Goal: Task Accomplishment & Management: Manage account settings

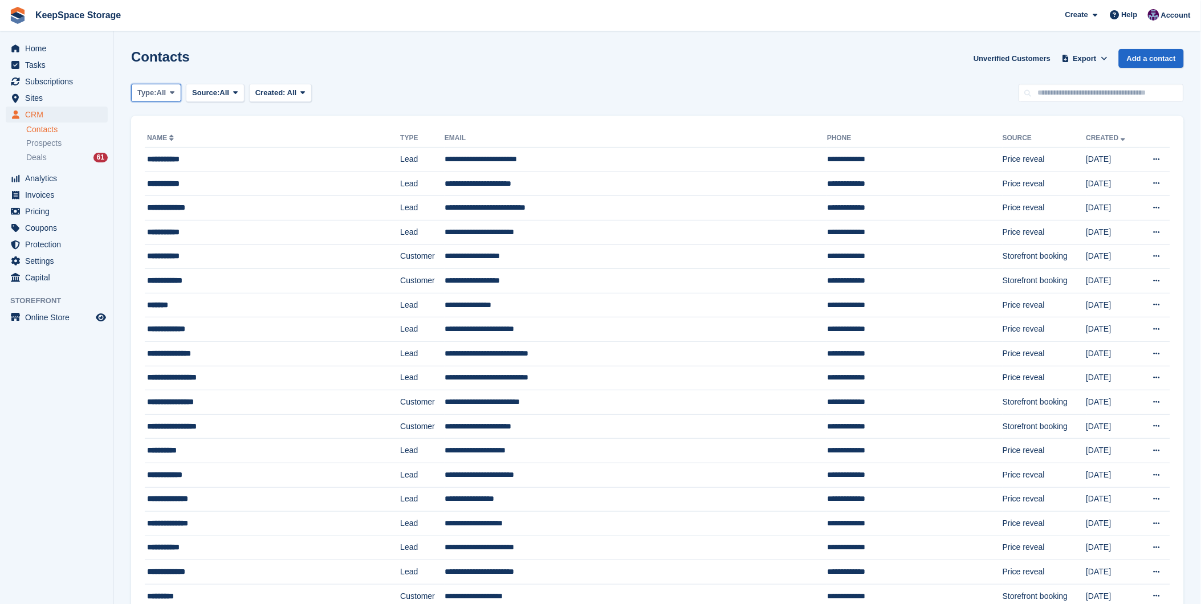
click at [166, 91] on span "All" at bounding box center [162, 92] width 10 height 11
click at [171, 160] on link "Customer" at bounding box center [185, 161] width 99 height 21
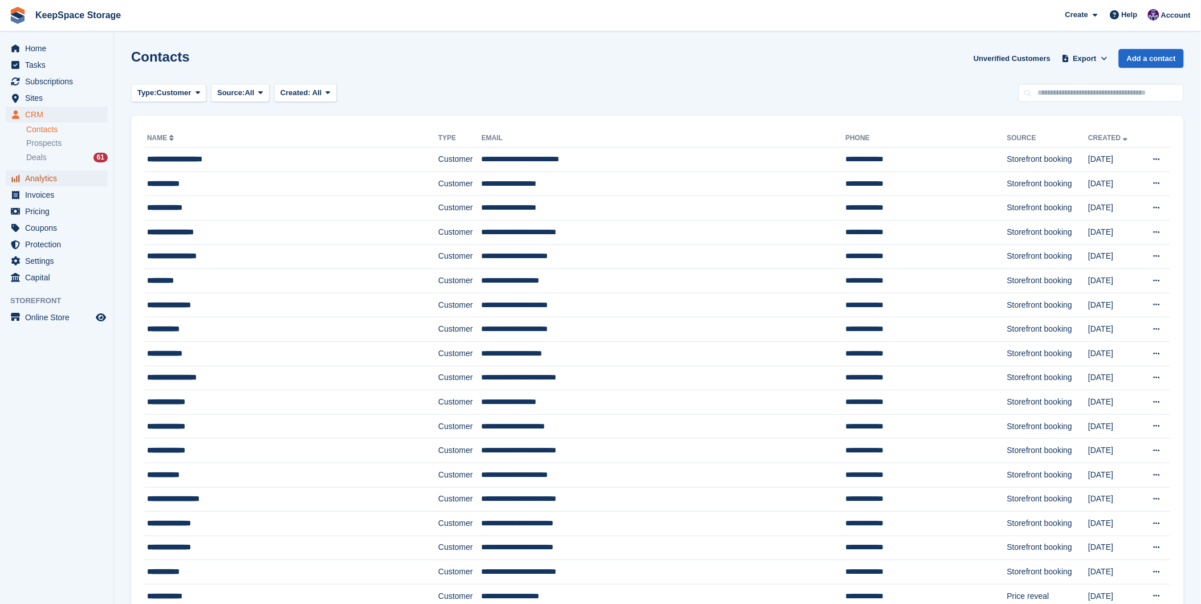
click at [60, 178] on span "Analytics" at bounding box center [59, 178] width 68 height 16
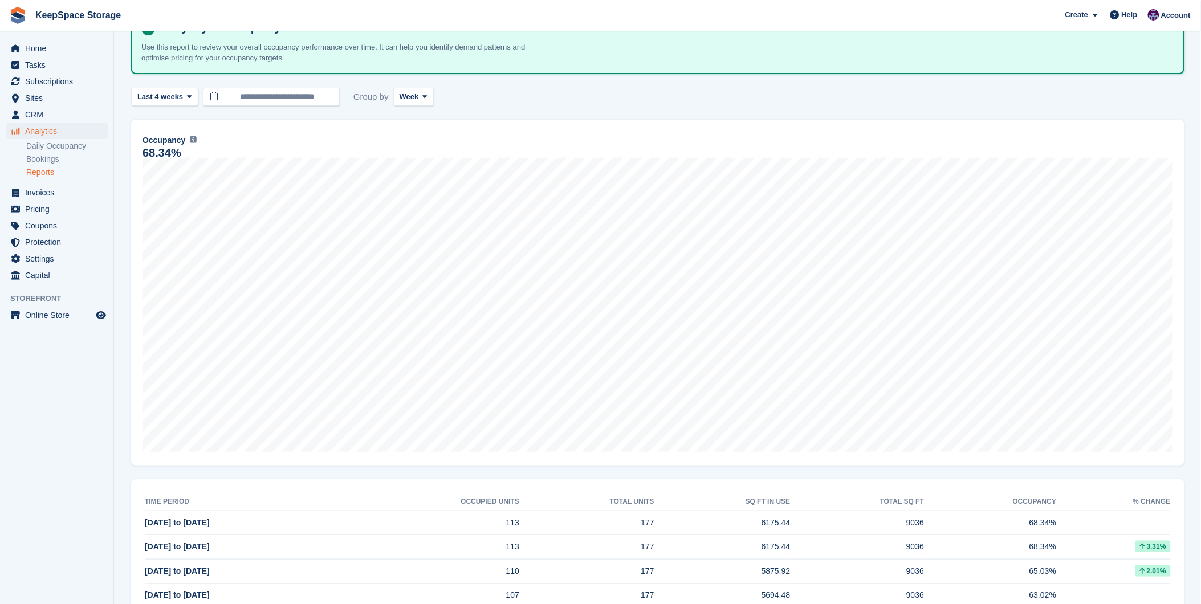
scroll to position [106, 0]
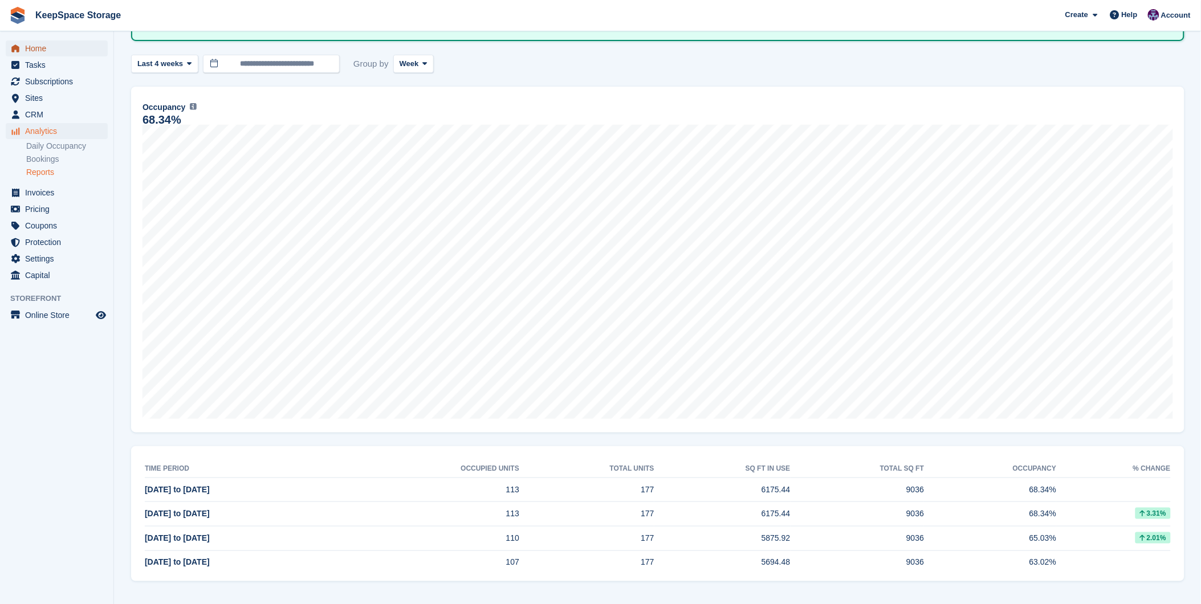
click at [58, 47] on span "Home" at bounding box center [59, 48] width 68 height 16
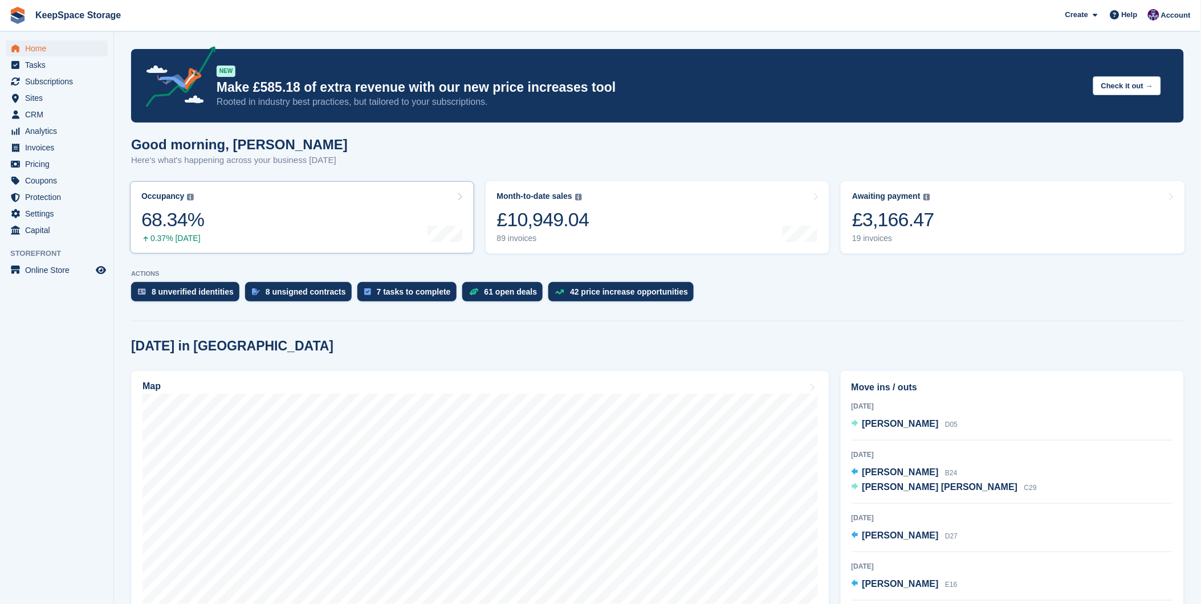
click at [363, 214] on link "Occupancy The percentage of all currently allocated units in terms of area. Inc…" at bounding box center [302, 217] width 344 height 72
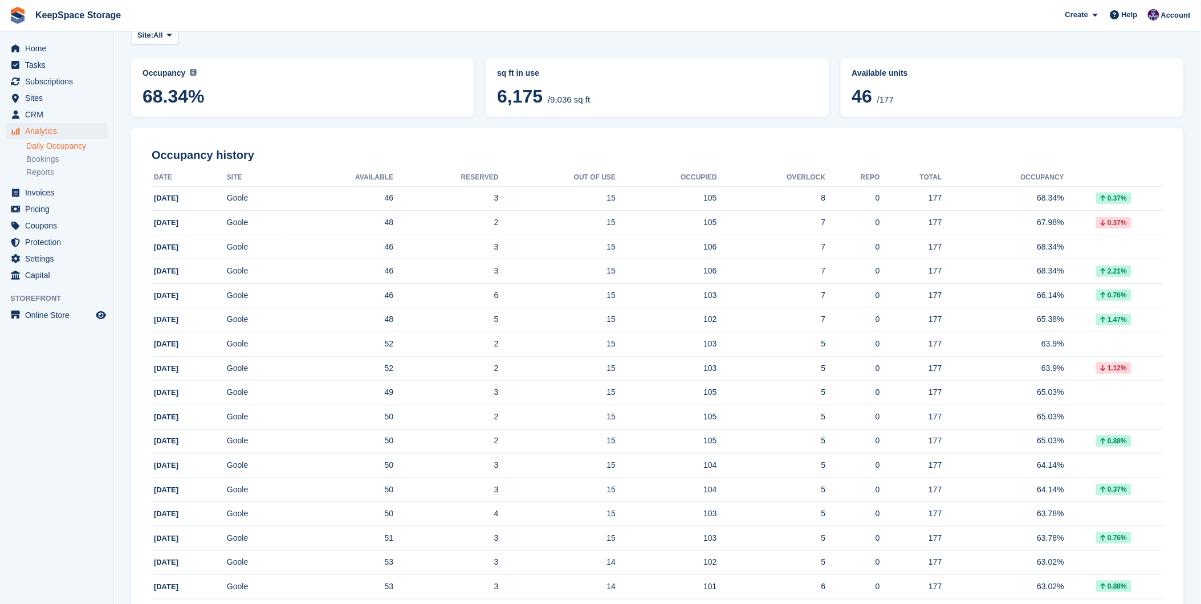
scroll to position [87, 0]
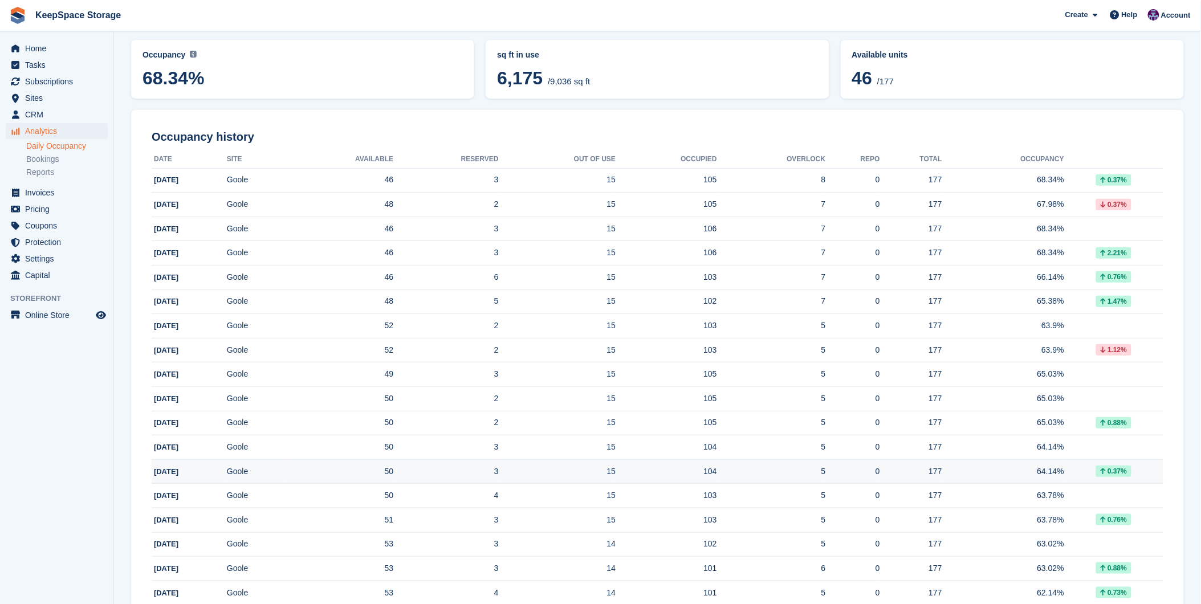
click at [1067, 469] on div "0.37%" at bounding box center [1113, 471] width 99 height 11
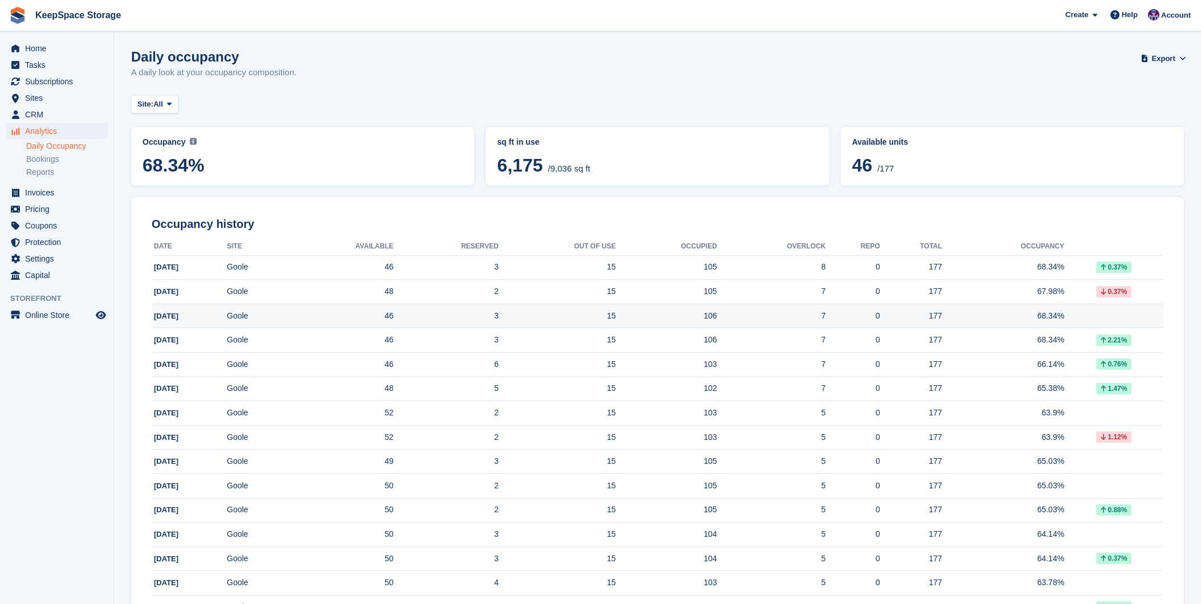
scroll to position [87, 0]
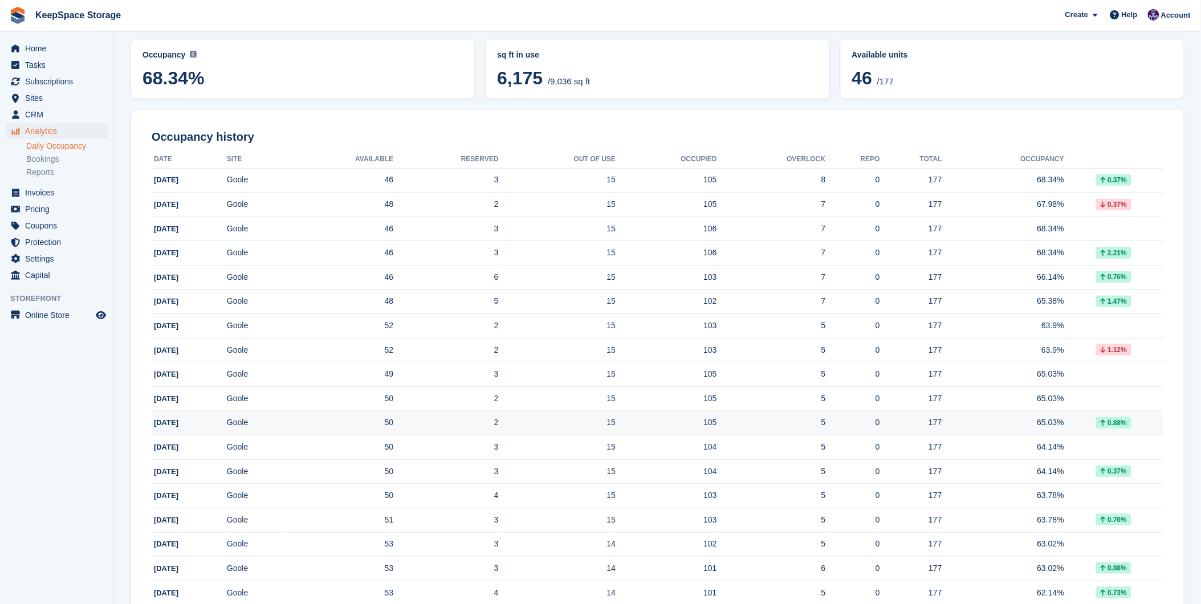
click at [286, 425] on td "Goole" at bounding box center [257, 423] width 60 height 25
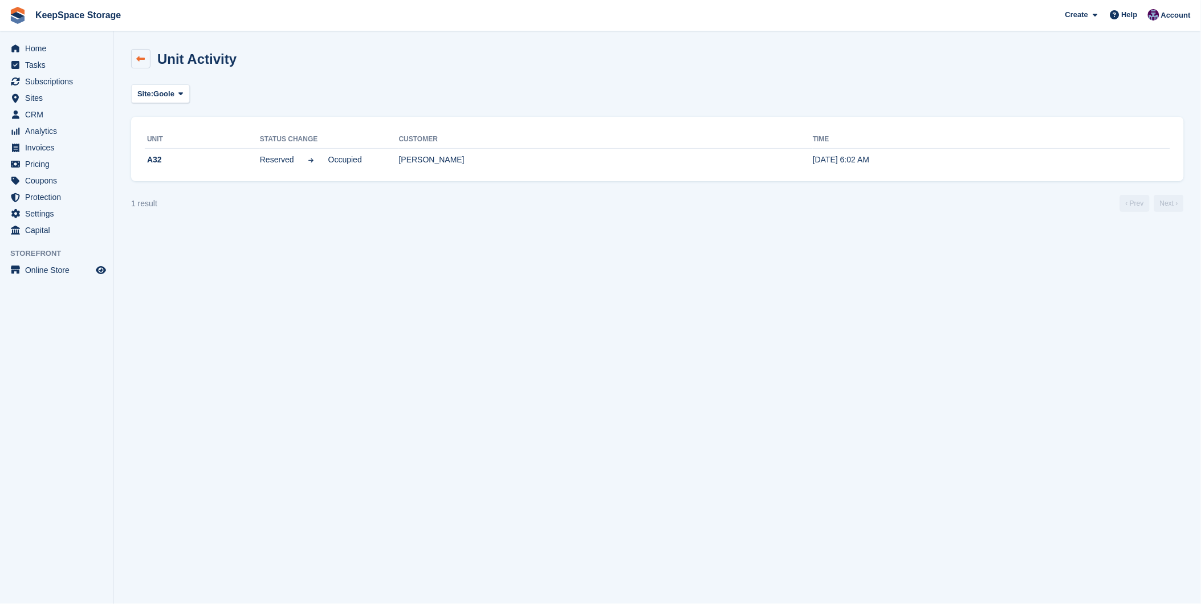
click at [140, 61] on icon at bounding box center [141, 59] width 9 height 9
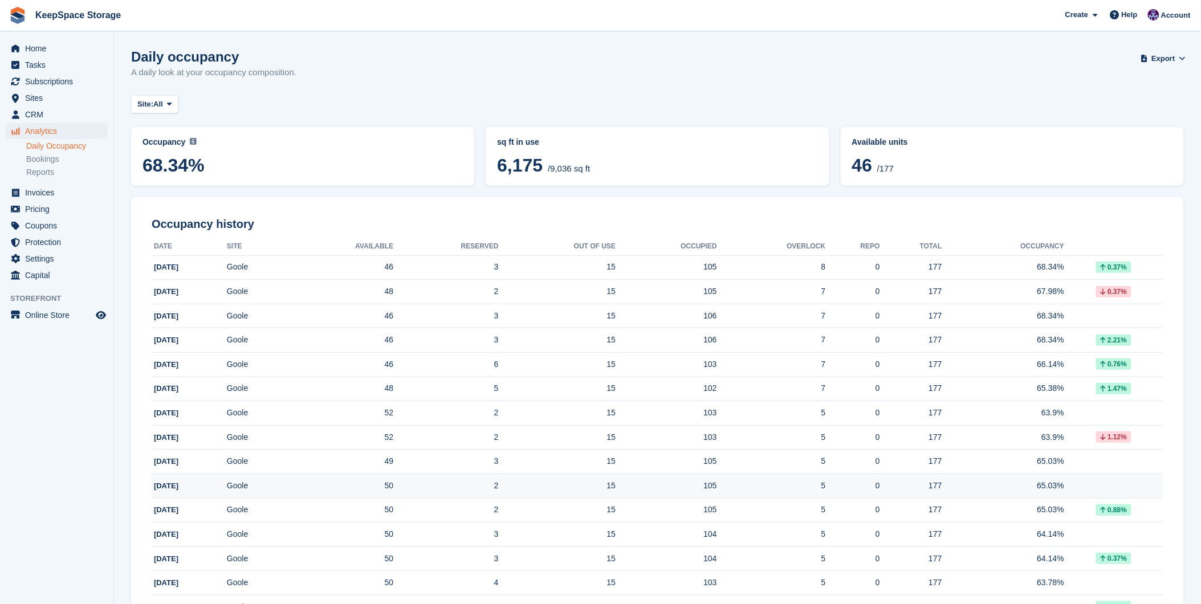
click at [454, 492] on td "2" at bounding box center [445, 486] width 105 height 25
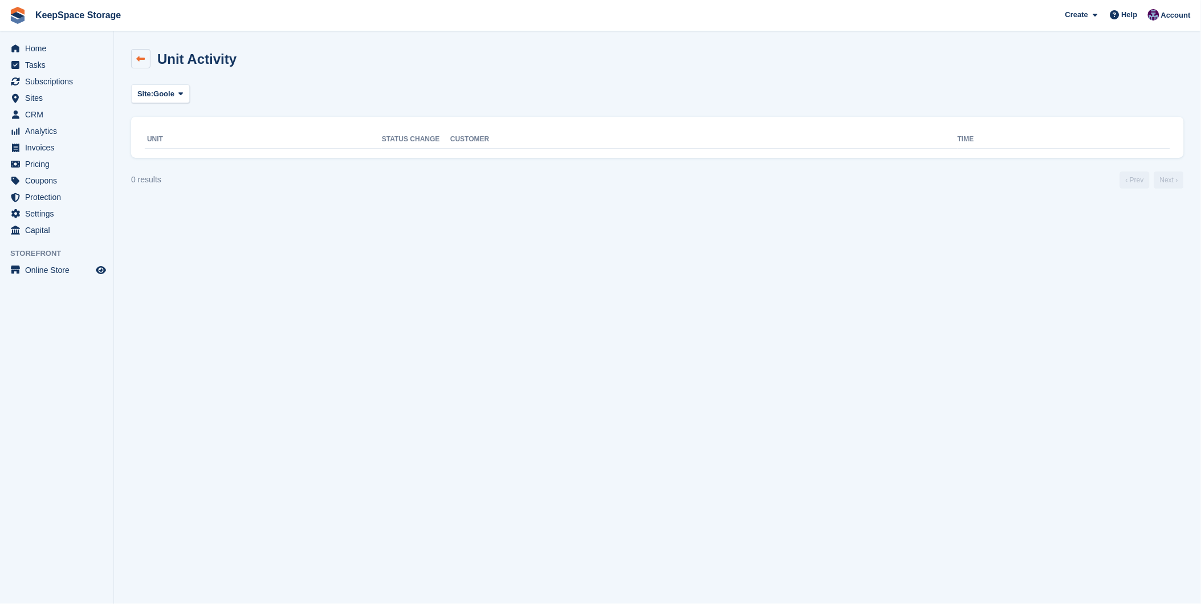
click at [140, 50] on link at bounding box center [140, 58] width 19 height 19
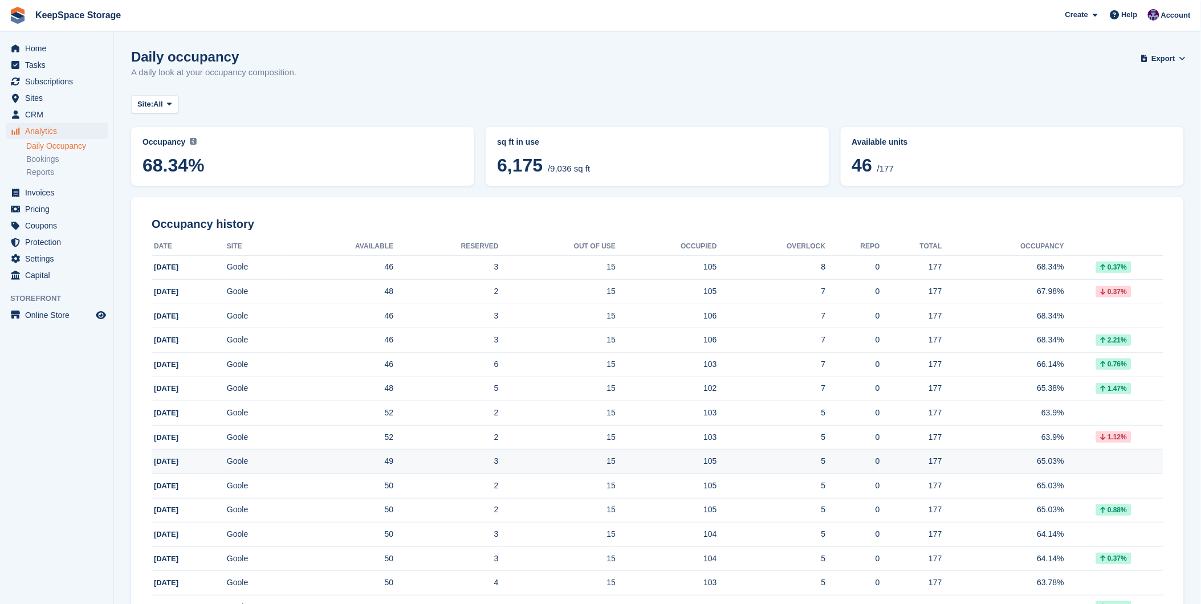
click at [431, 459] on td "3" at bounding box center [445, 462] width 105 height 25
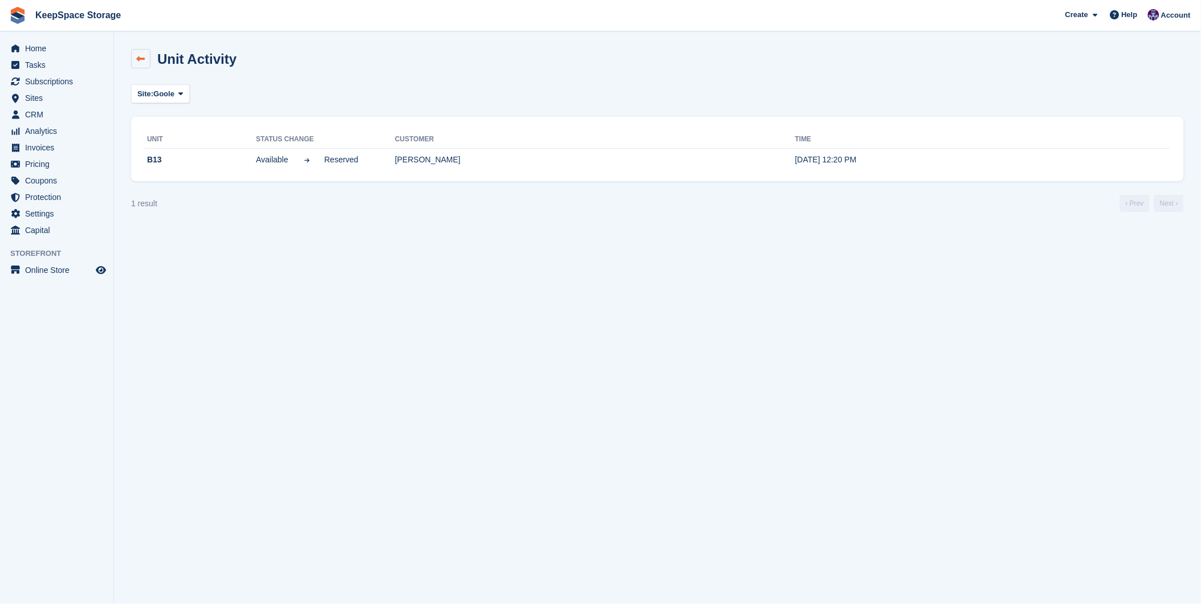
click at [143, 60] on icon at bounding box center [141, 59] width 9 height 9
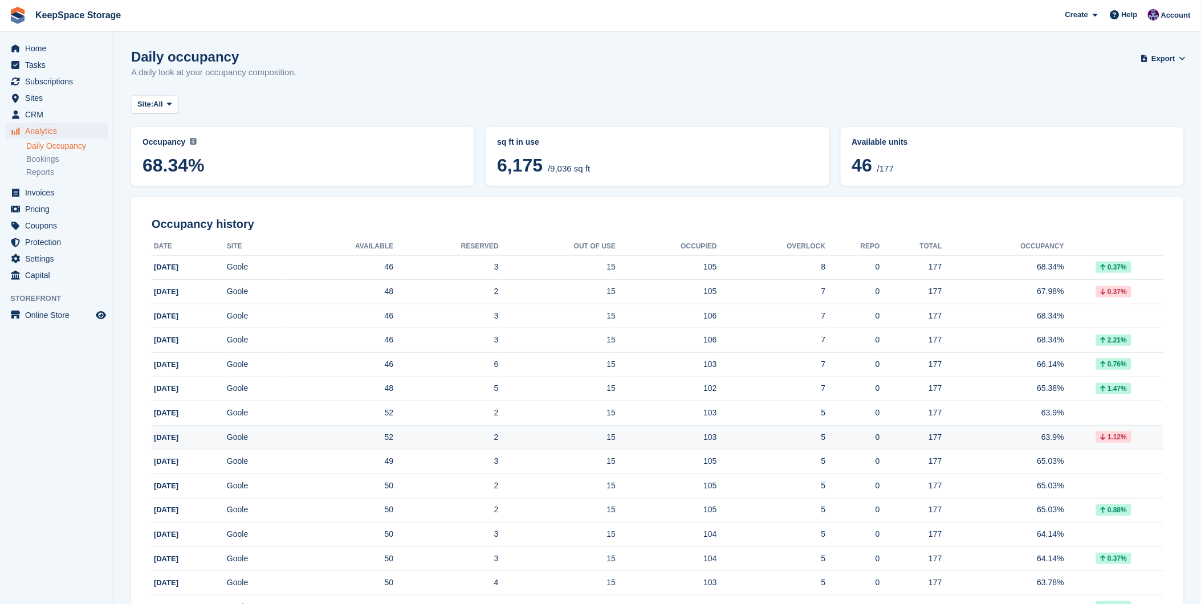
click at [442, 441] on td "2" at bounding box center [445, 437] width 105 height 25
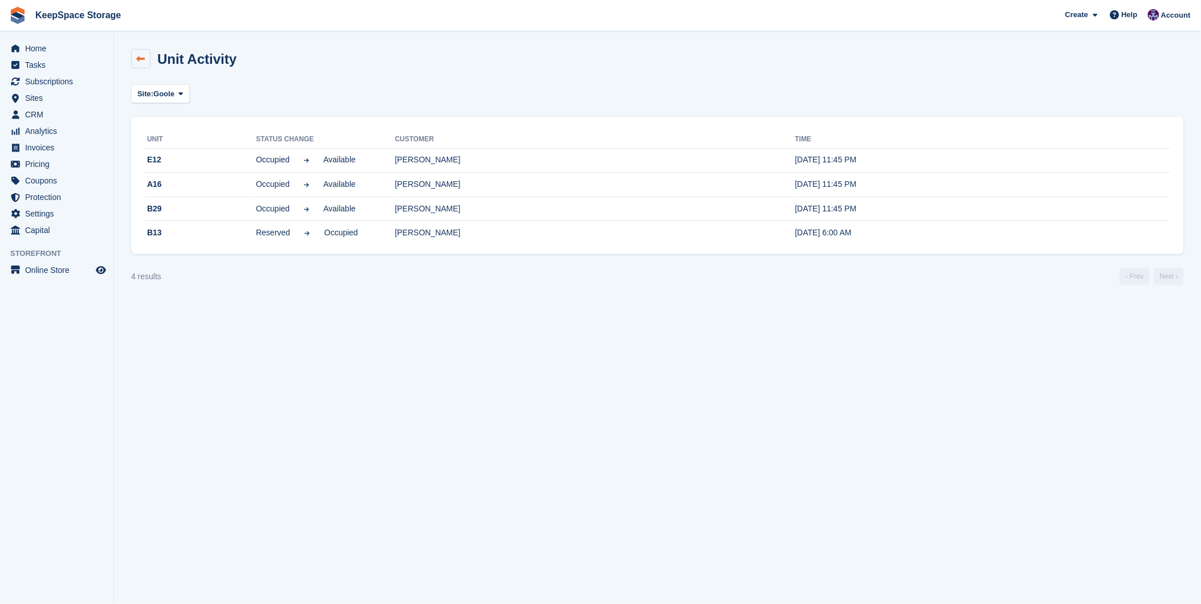
click at [141, 56] on icon at bounding box center [141, 59] width 9 height 9
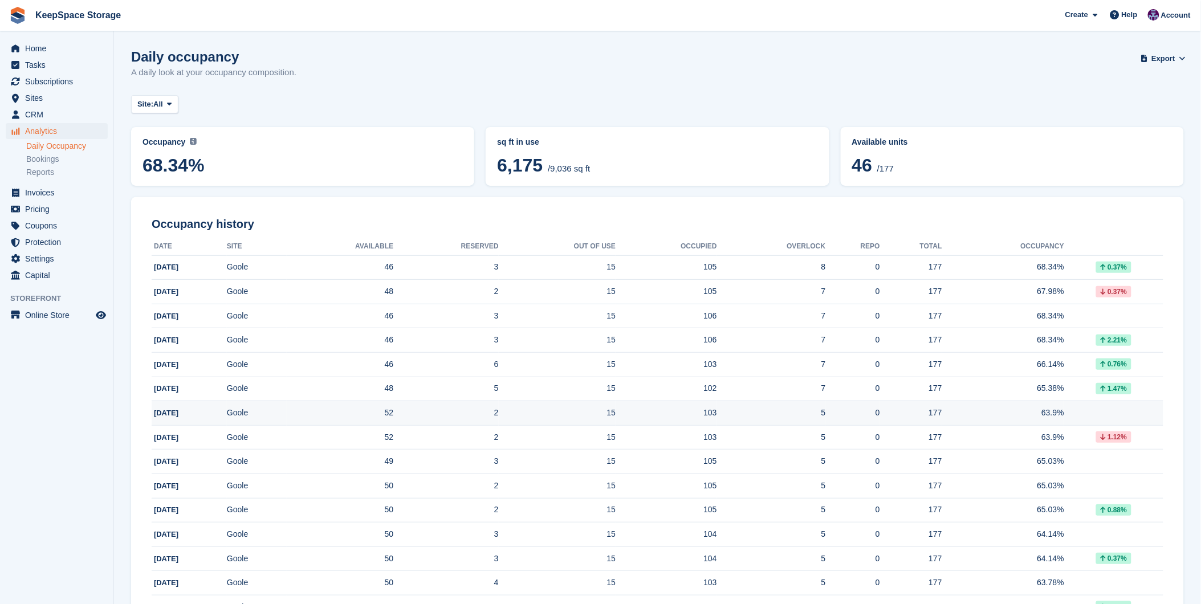
click at [310, 412] on td "52" at bounding box center [340, 413] width 107 height 25
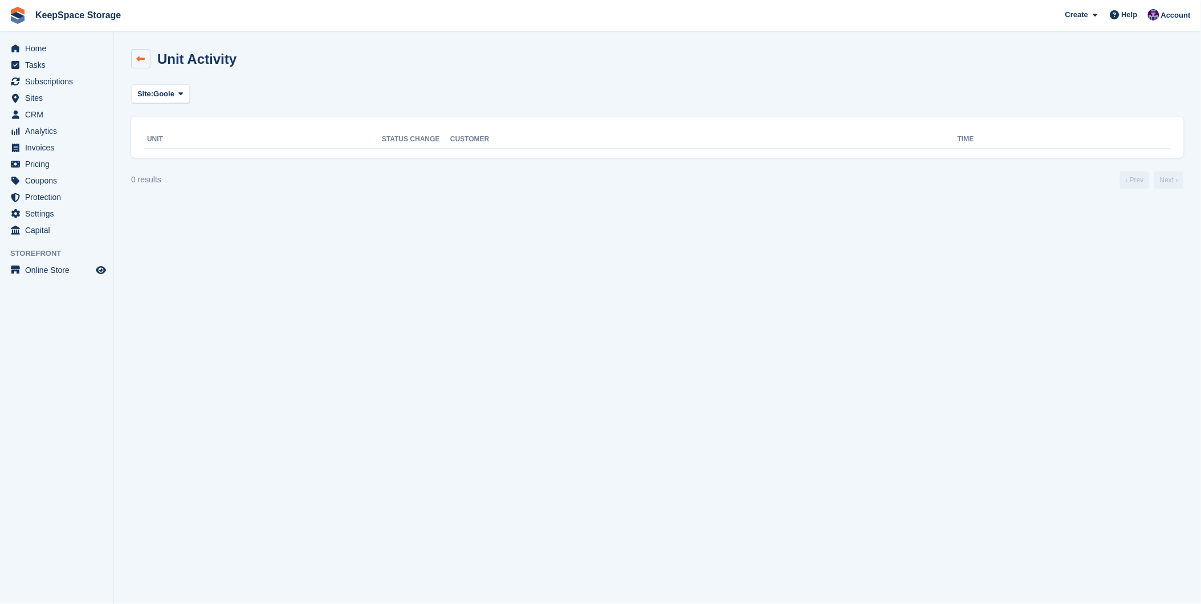
click at [144, 57] on icon at bounding box center [141, 59] width 9 height 9
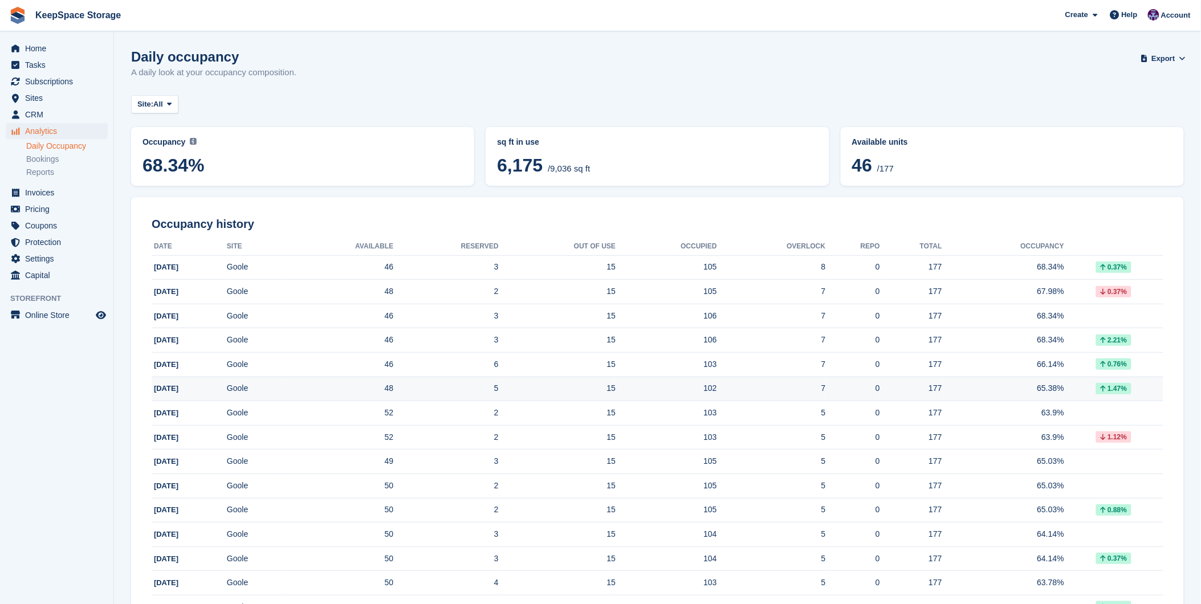
click at [227, 395] on td "[DATE]" at bounding box center [189, 389] width 75 height 25
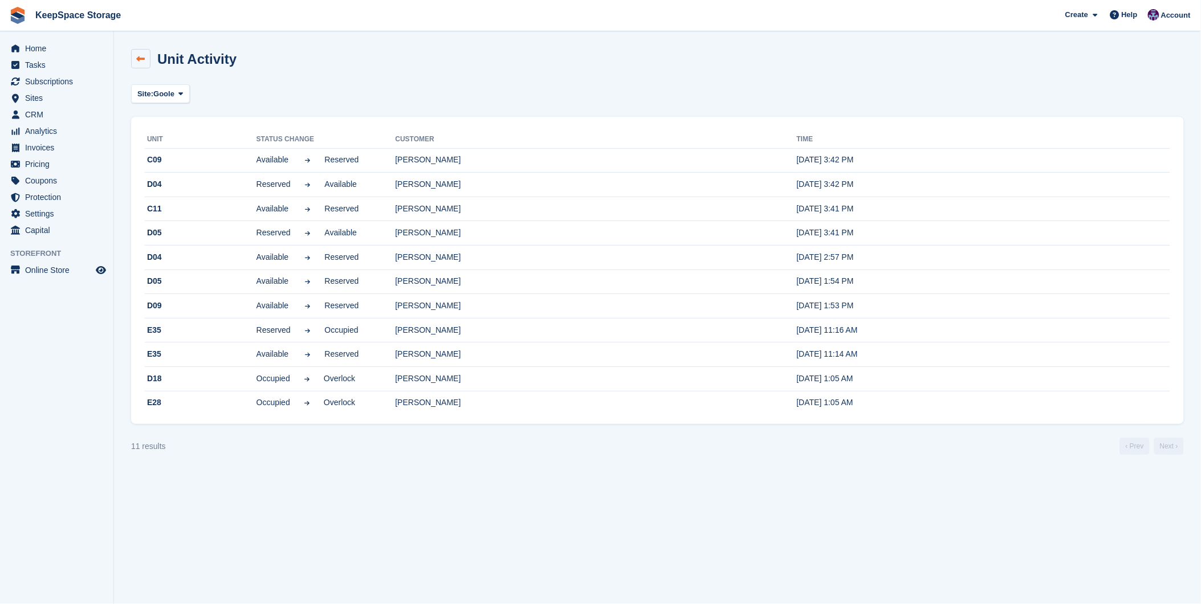
click at [140, 55] on icon at bounding box center [141, 59] width 9 height 9
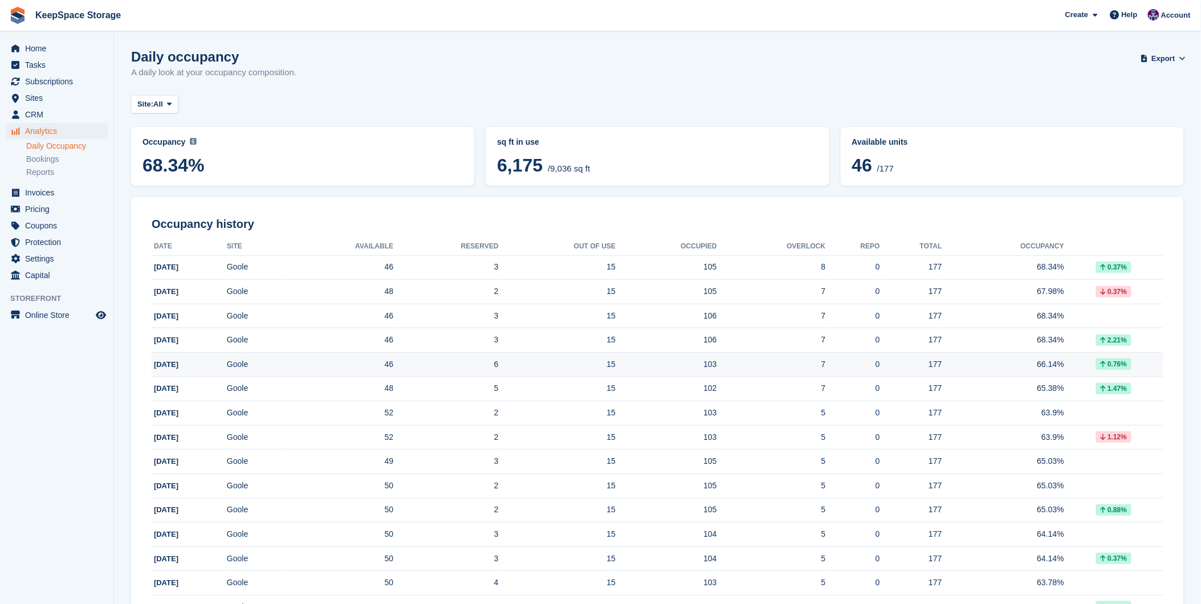
click at [326, 368] on td "46" at bounding box center [340, 365] width 107 height 25
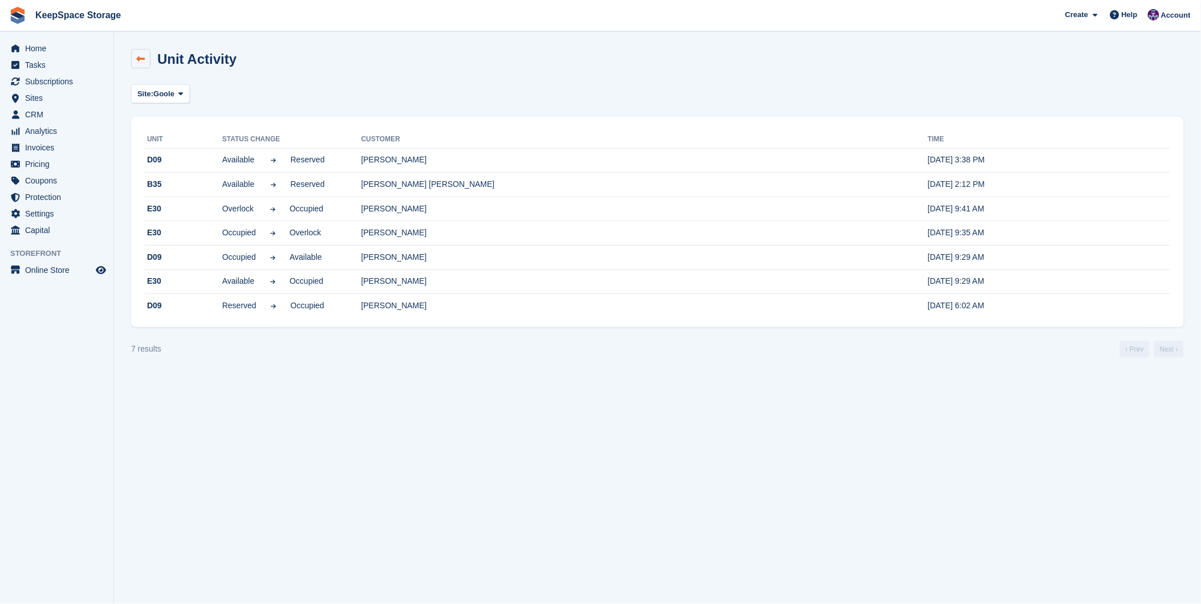
click at [146, 61] on link at bounding box center [140, 58] width 19 height 19
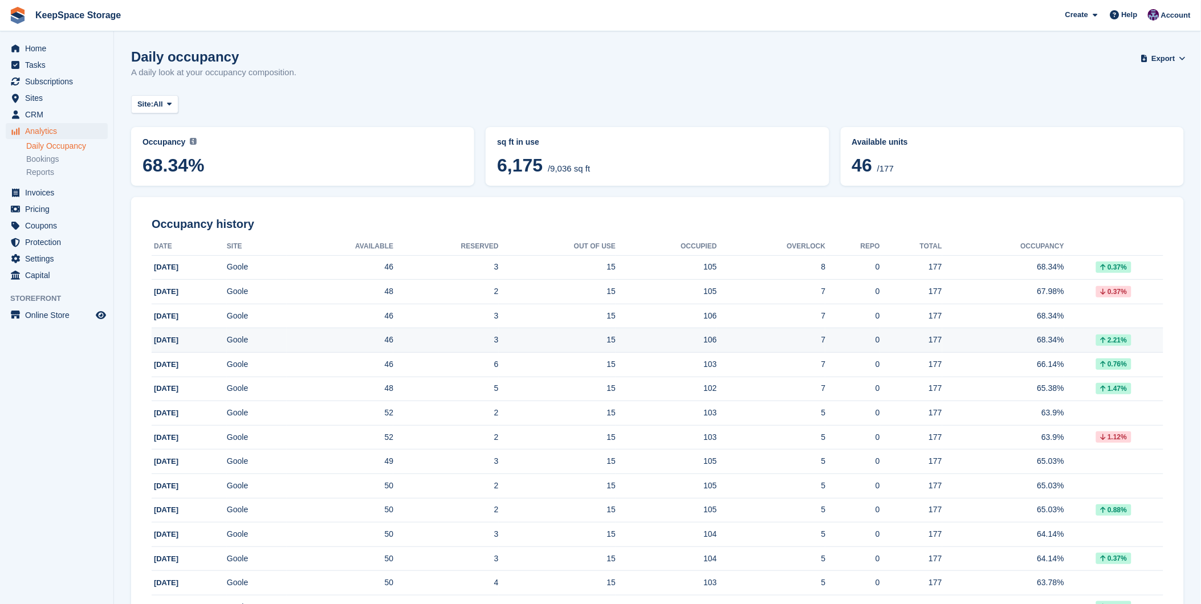
click at [282, 338] on td "Goole" at bounding box center [257, 340] width 60 height 25
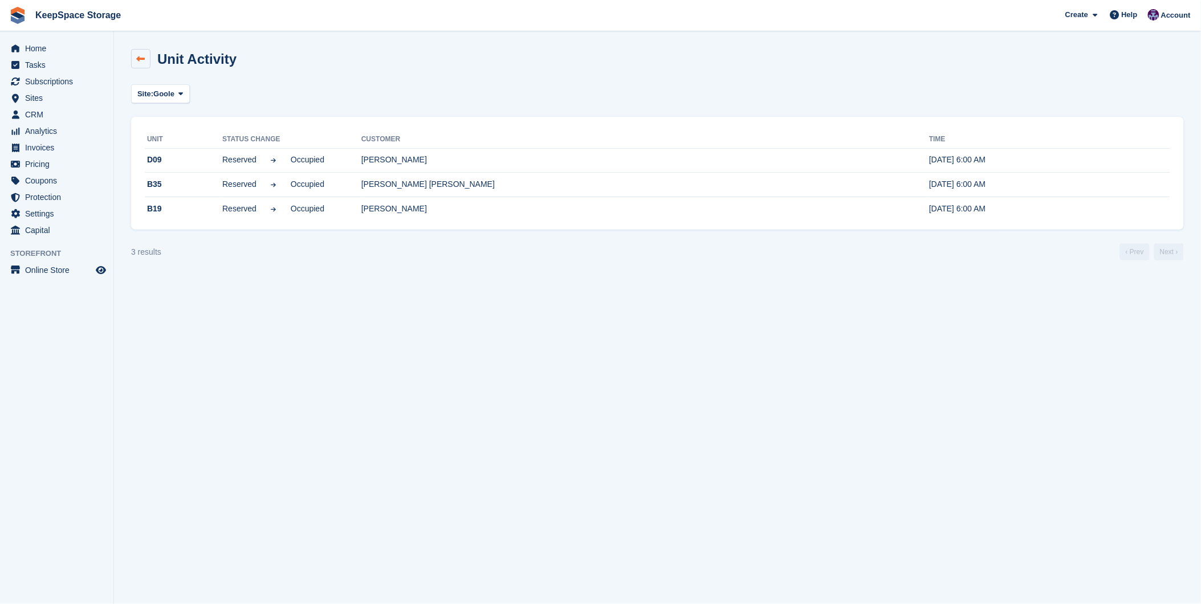
click at [143, 66] on link at bounding box center [140, 58] width 19 height 19
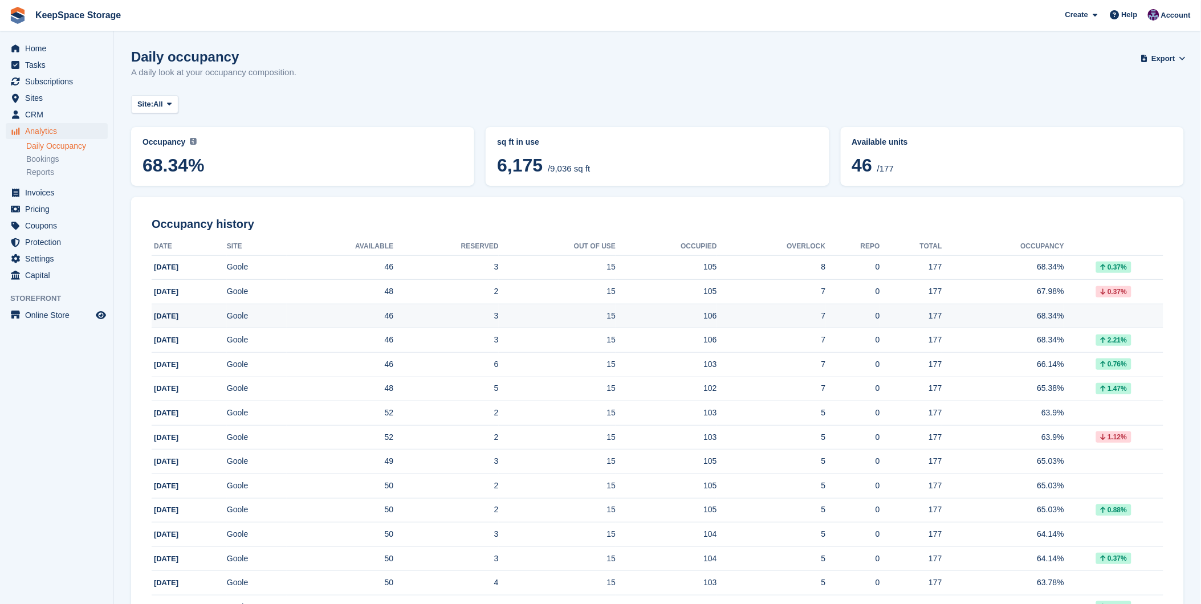
click at [317, 316] on td "46" at bounding box center [340, 316] width 107 height 25
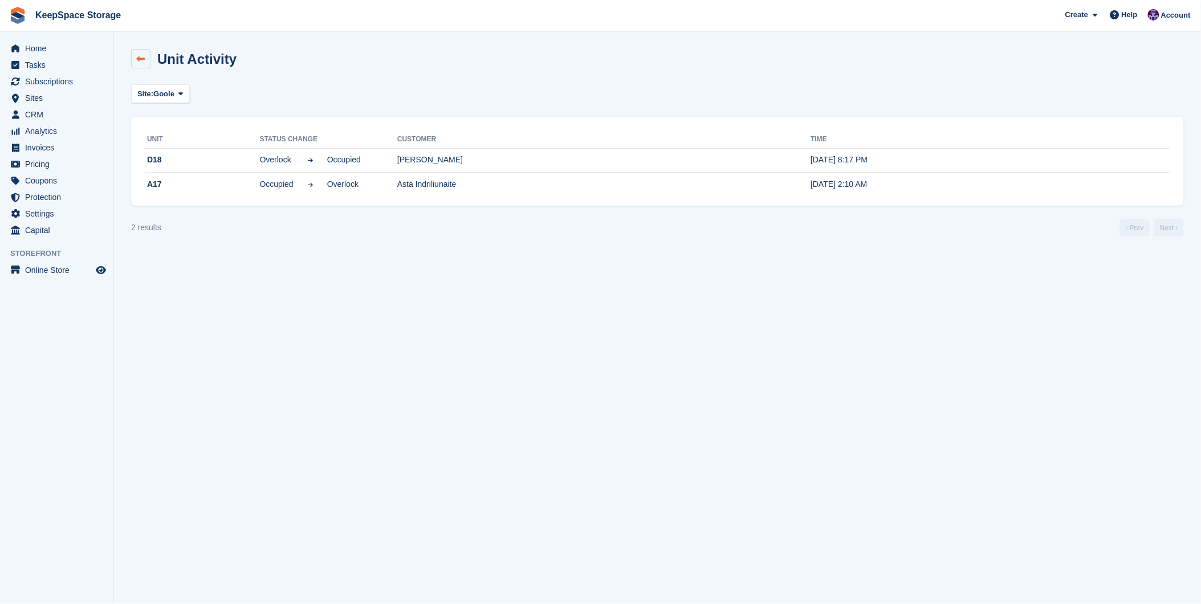
click at [148, 60] on link at bounding box center [140, 58] width 19 height 19
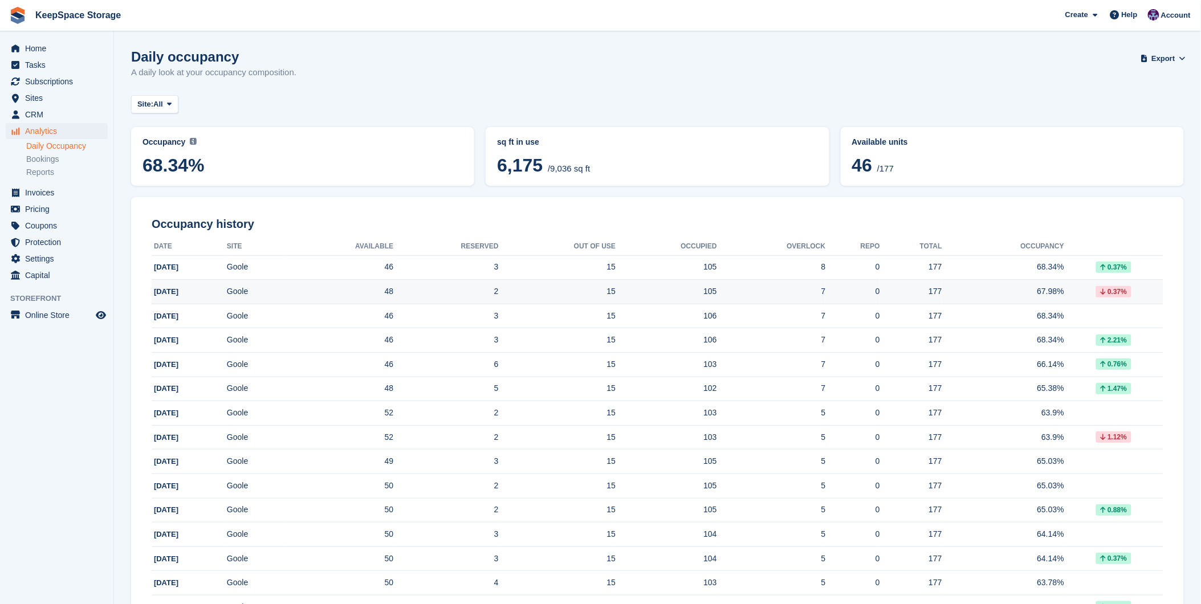
click at [436, 294] on td "2" at bounding box center [445, 292] width 105 height 25
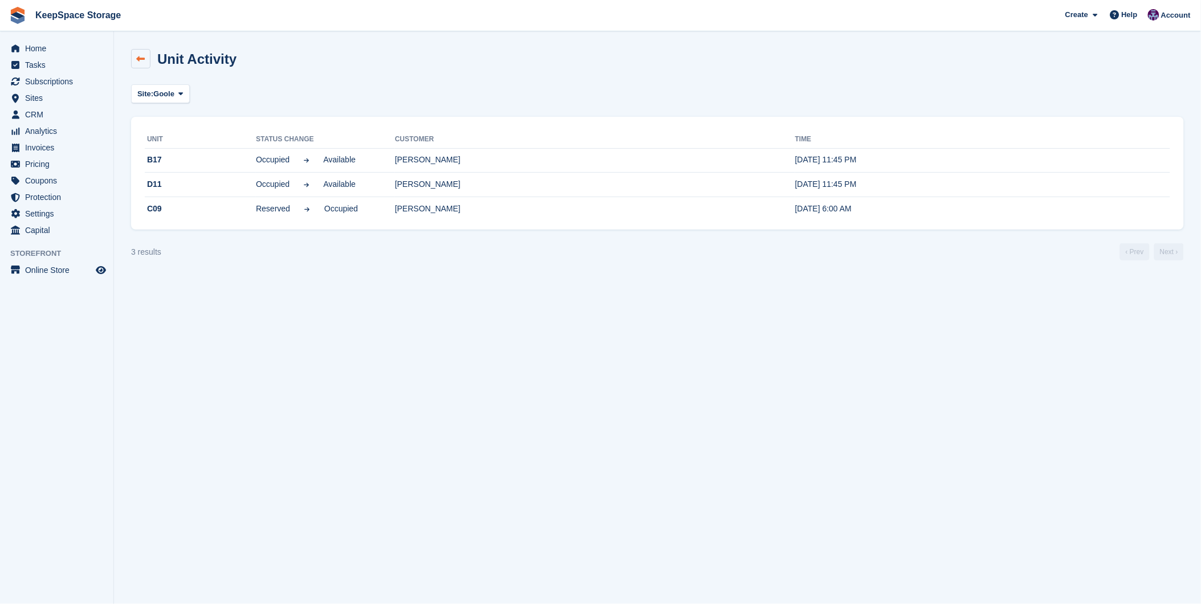
click at [138, 56] on icon at bounding box center [141, 59] width 9 height 9
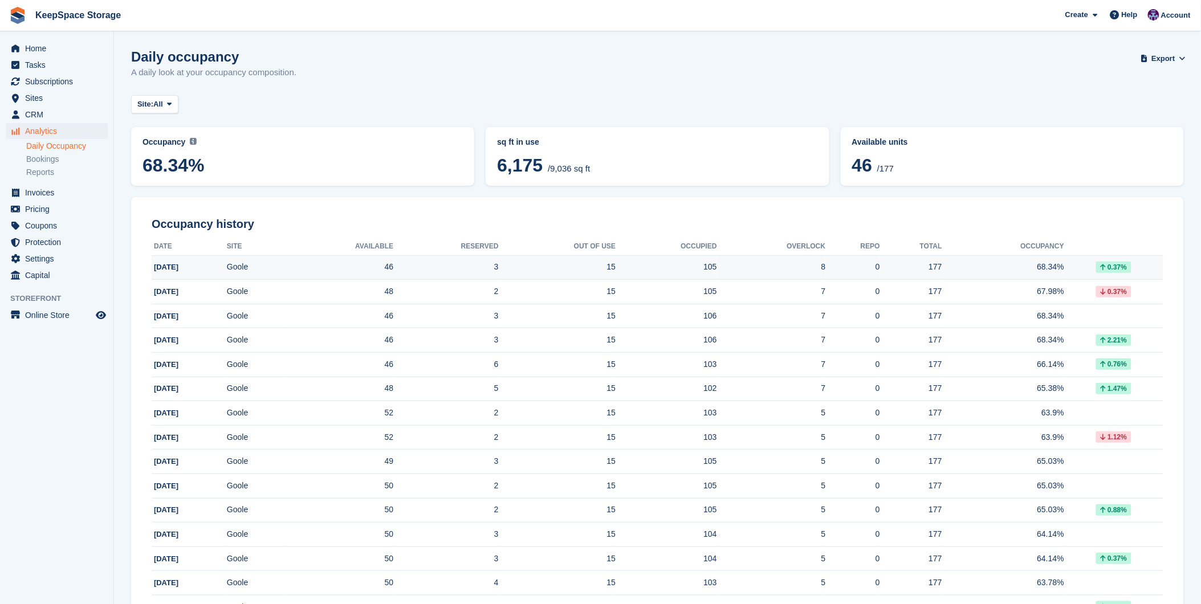
click at [278, 263] on td "Goole" at bounding box center [257, 267] width 60 height 25
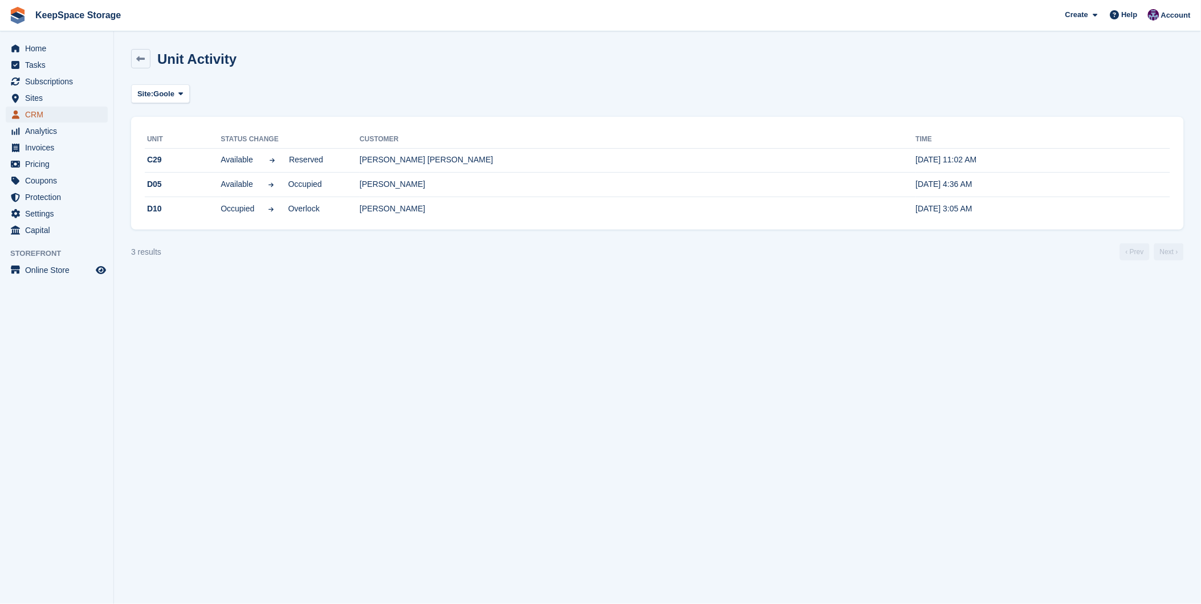
click at [38, 108] on span "CRM" at bounding box center [59, 115] width 68 height 16
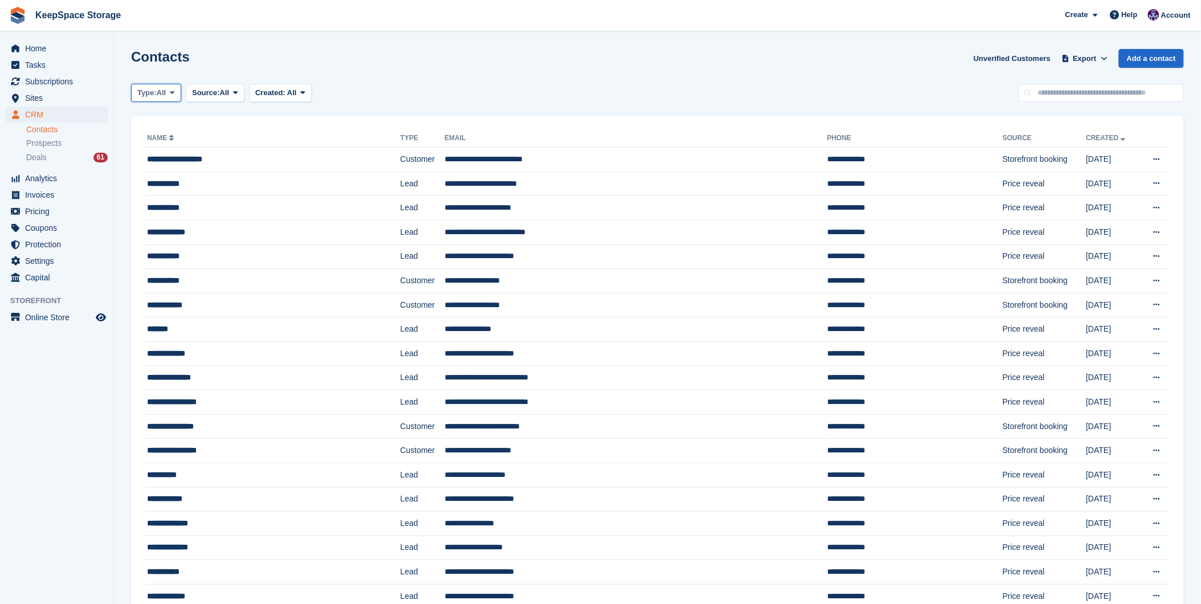
click at [158, 99] on button "Type: All" at bounding box center [156, 93] width 50 height 19
click at [164, 162] on link "Customer" at bounding box center [185, 161] width 99 height 21
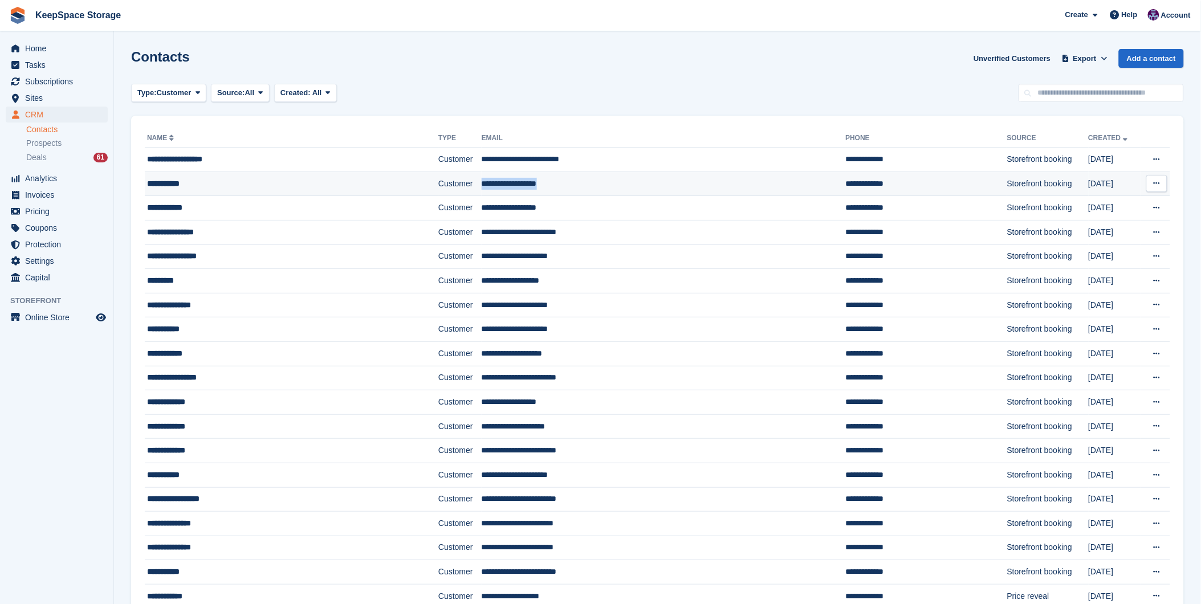
copy tr "**********"
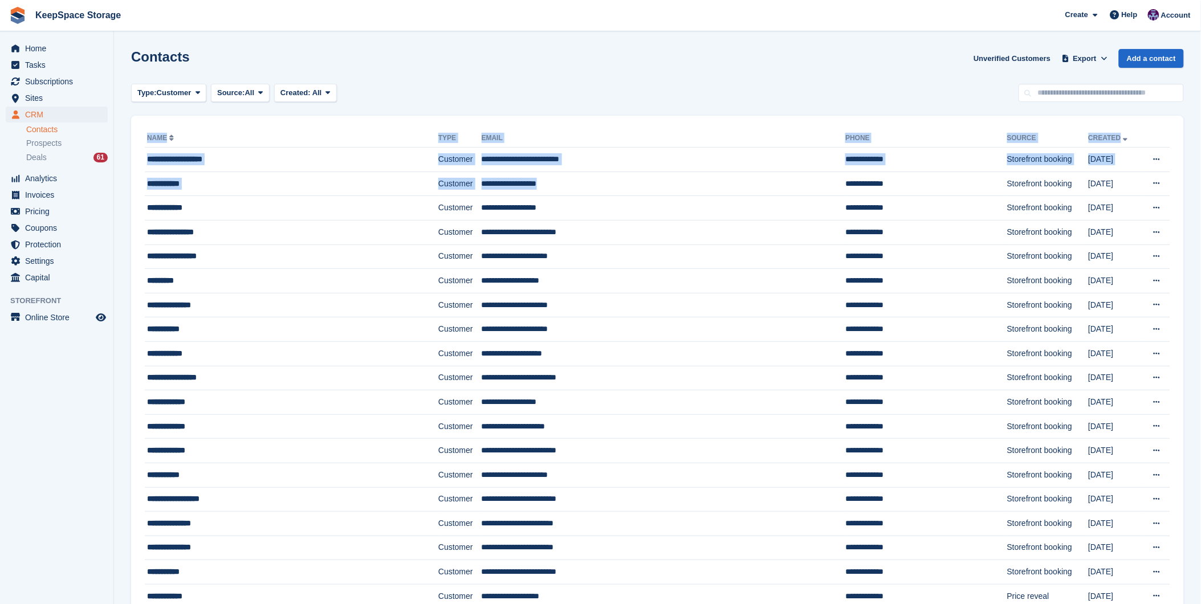
drag, startPoint x: 544, startPoint y: 183, endPoint x: 1301, endPoint y: 185, distance: 757.1
click at [1201, 185] on html "KeepSpace Storage Create Subscription Invoice Contact Deal Discount Page Help C…" at bounding box center [600, 302] width 1201 height 604
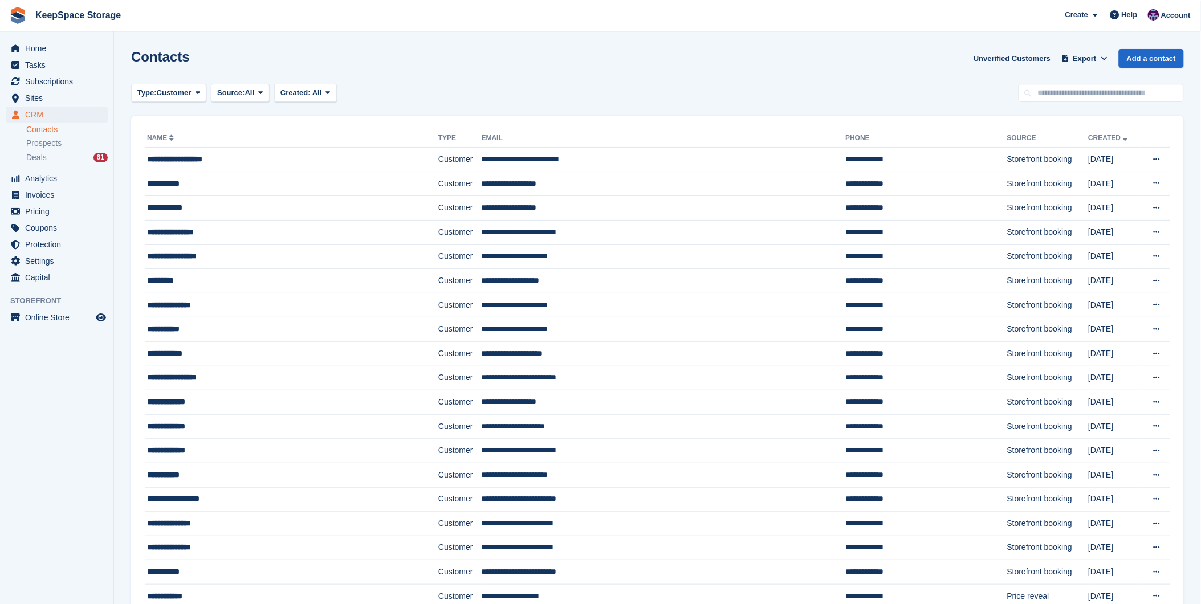
click at [768, 63] on div "Contacts Unverified Customers Export Export Contacts Export a CSV of all Contac…" at bounding box center [657, 65] width 1053 height 32
copy td "**********"
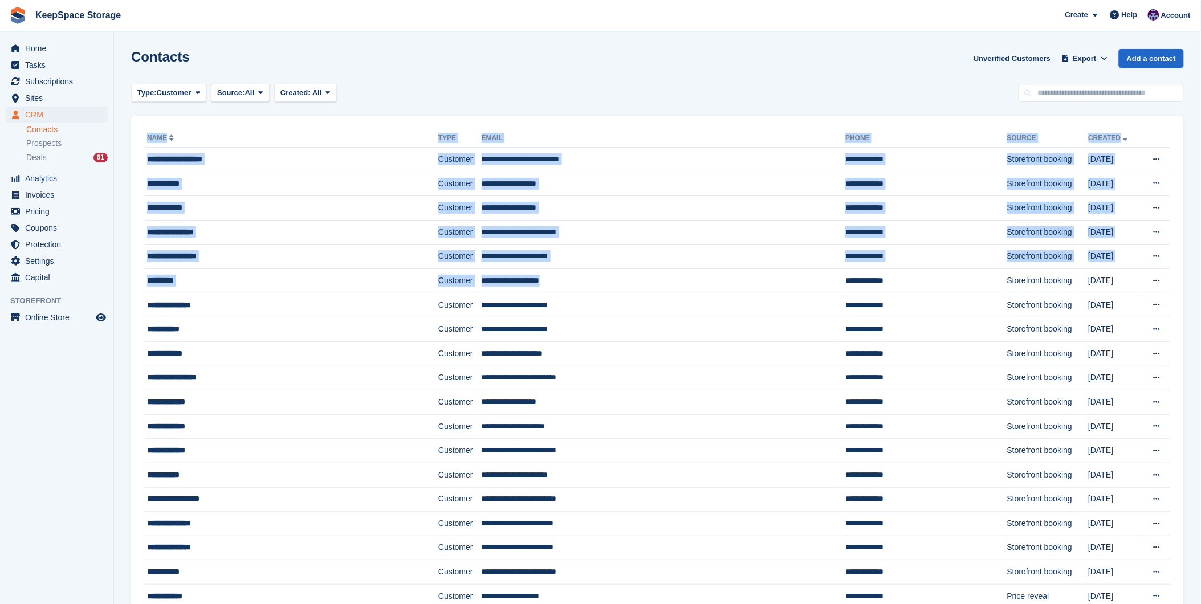
drag, startPoint x: 548, startPoint y: 280, endPoint x: 1410, endPoint y: 192, distance: 866.5
click at [1201, 192] on html "KeepSpace Storage Create Subscription Invoice Contact Deal Discount Page Help C…" at bounding box center [600, 302] width 1201 height 604
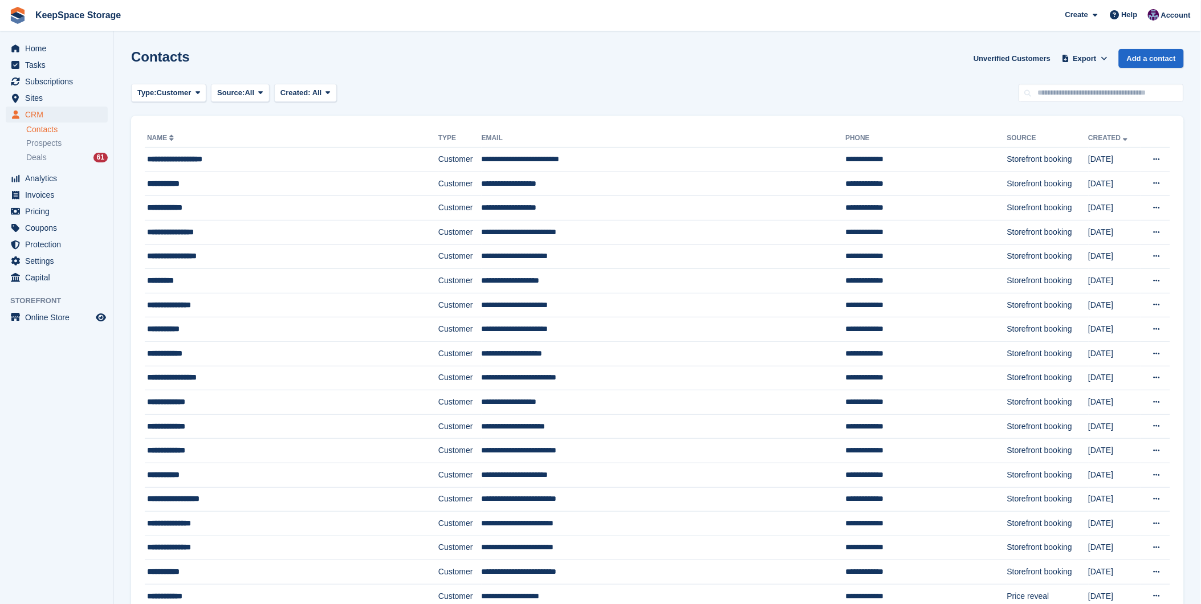
click at [592, 60] on div "Contacts Unverified Customers Export Export Contacts Export a CSV of all Contac…" at bounding box center [657, 65] width 1053 height 32
copy td "**********"
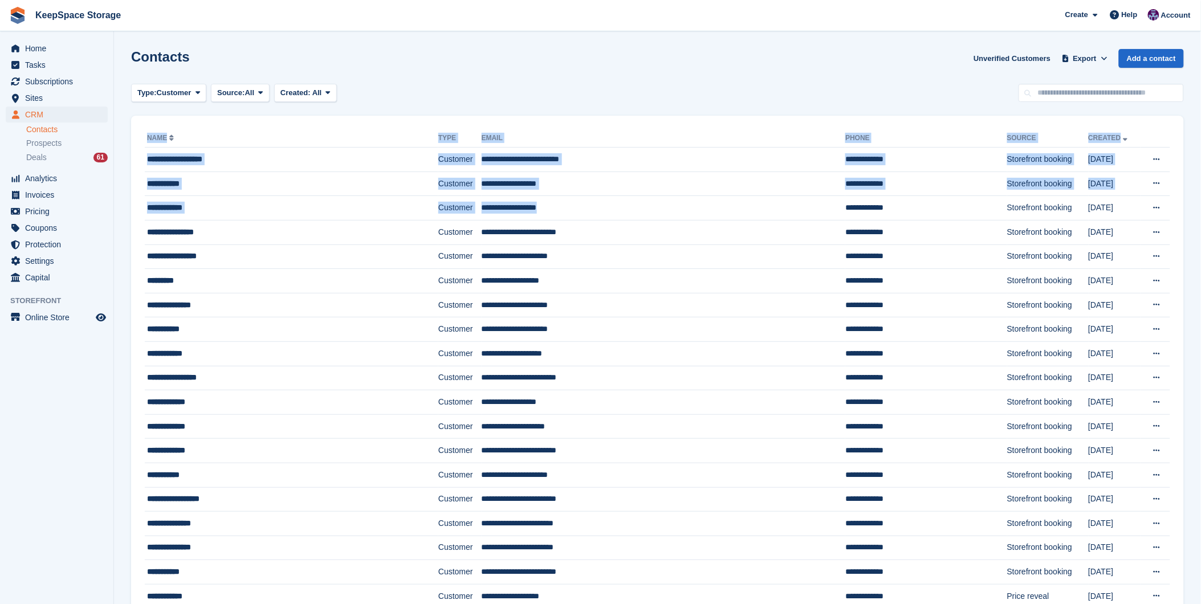
drag, startPoint x: 539, startPoint y: 206, endPoint x: 1413, endPoint y: 292, distance: 877.6
click at [1201, 292] on html "KeepSpace Storage Create Subscription Invoice Contact Deal Discount Page Help C…" at bounding box center [600, 302] width 1201 height 604
drag, startPoint x: 1045, startPoint y: 259, endPoint x: 902, endPoint y: 179, distance: 163.4
click at [1089, 259] on td "18 Aug" at bounding box center [1115, 257] width 52 height 25
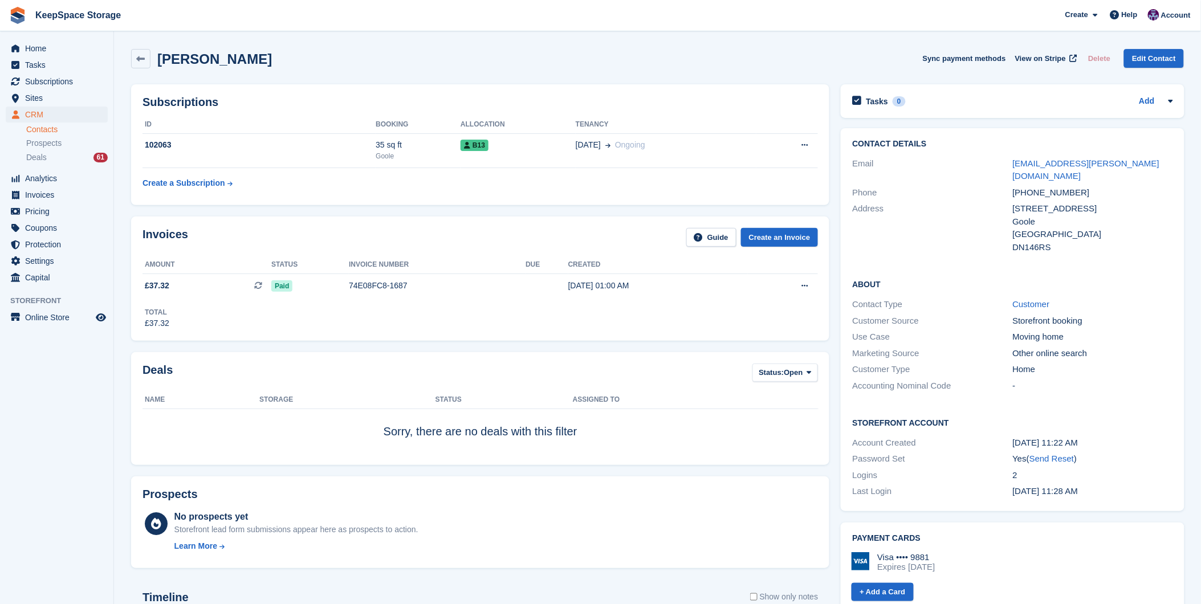
click at [151, 53] on div "[PERSON_NAME]" at bounding box center [211, 58] width 121 height 15
click at [141, 59] on icon at bounding box center [141, 59] width 9 height 9
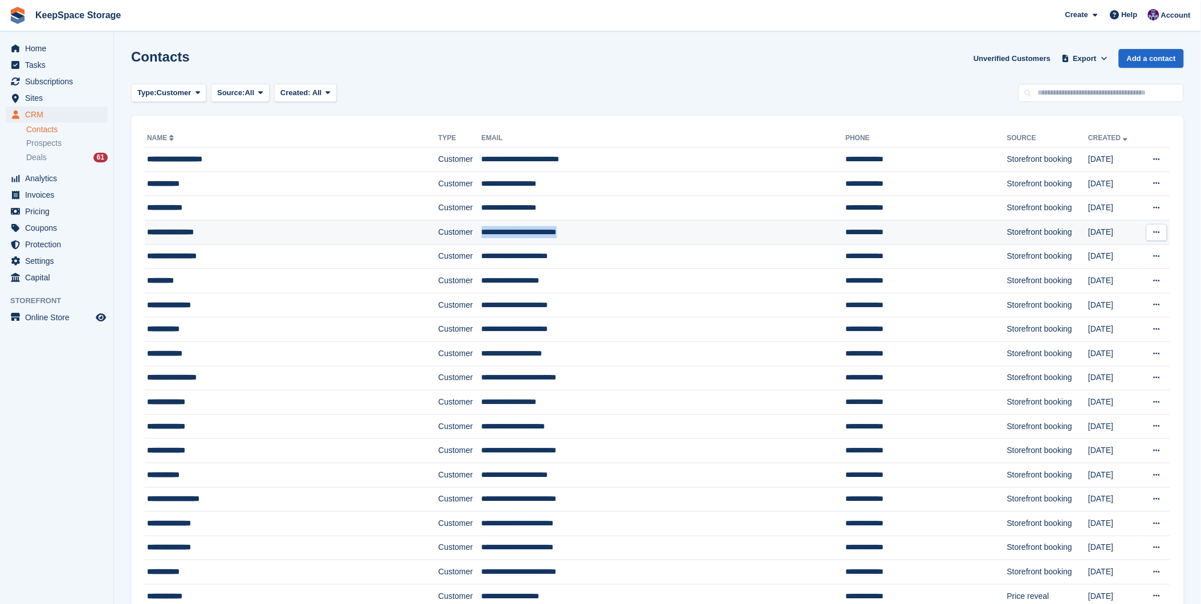
copy td "**********"
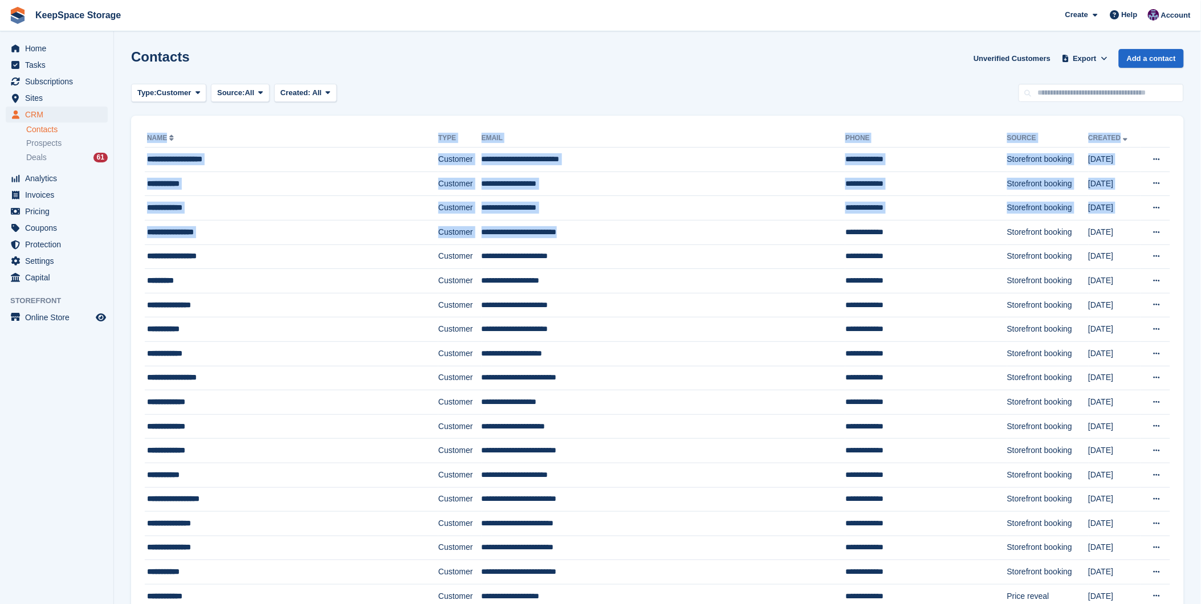
drag, startPoint x: 561, startPoint y: 233, endPoint x: 1763, endPoint y: 187, distance: 1203.2
click at [1201, 187] on html "KeepSpace Storage Create Subscription Invoice Contact Deal Discount Page Help C…" at bounding box center [600, 302] width 1201 height 604
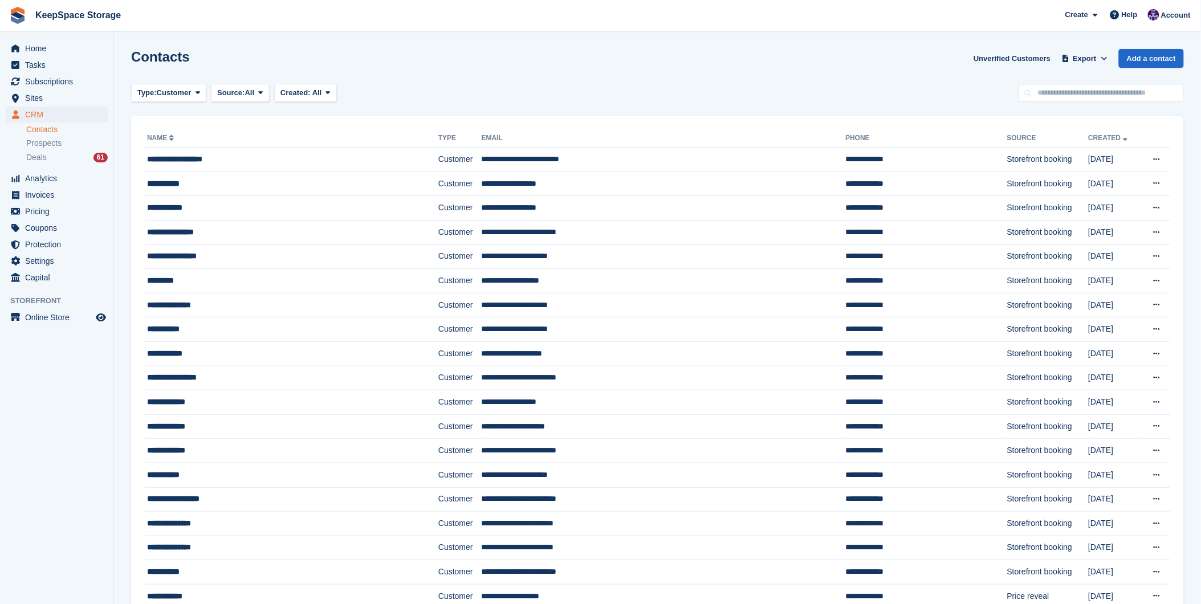
click at [619, 75] on div "Contacts Unverified Customers Export Export Contacts Export a CSV of all Contac…" at bounding box center [657, 65] width 1053 height 32
click at [503, 250] on td "**********" at bounding box center [664, 257] width 364 height 25
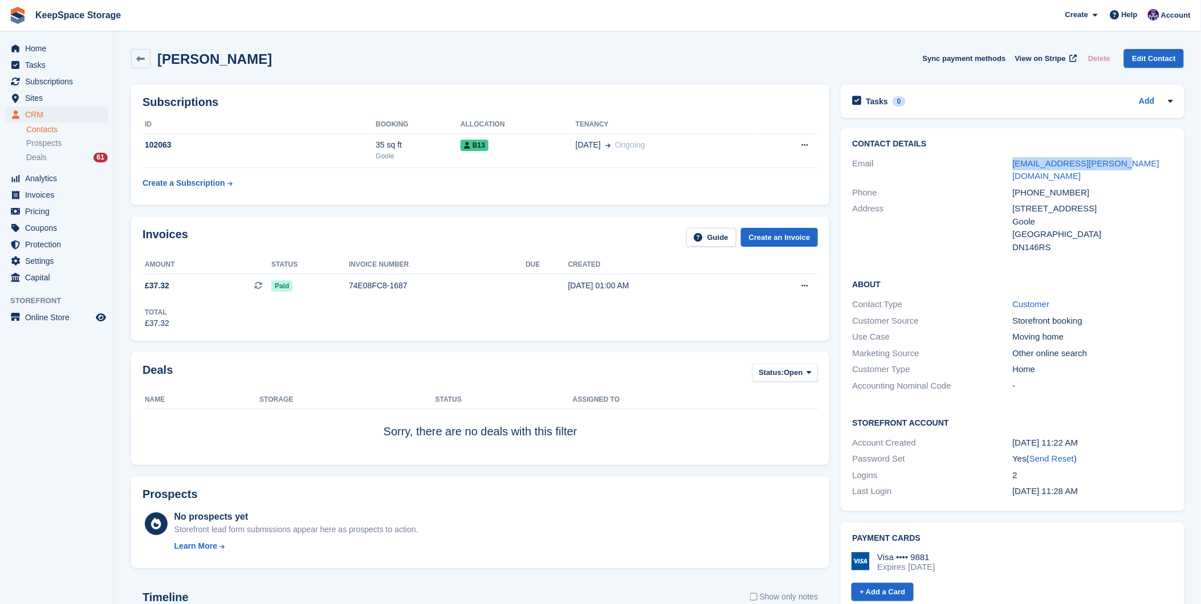
copy div "[EMAIL_ADDRESS][PERSON_NAME][DOMAIN_NAME]"
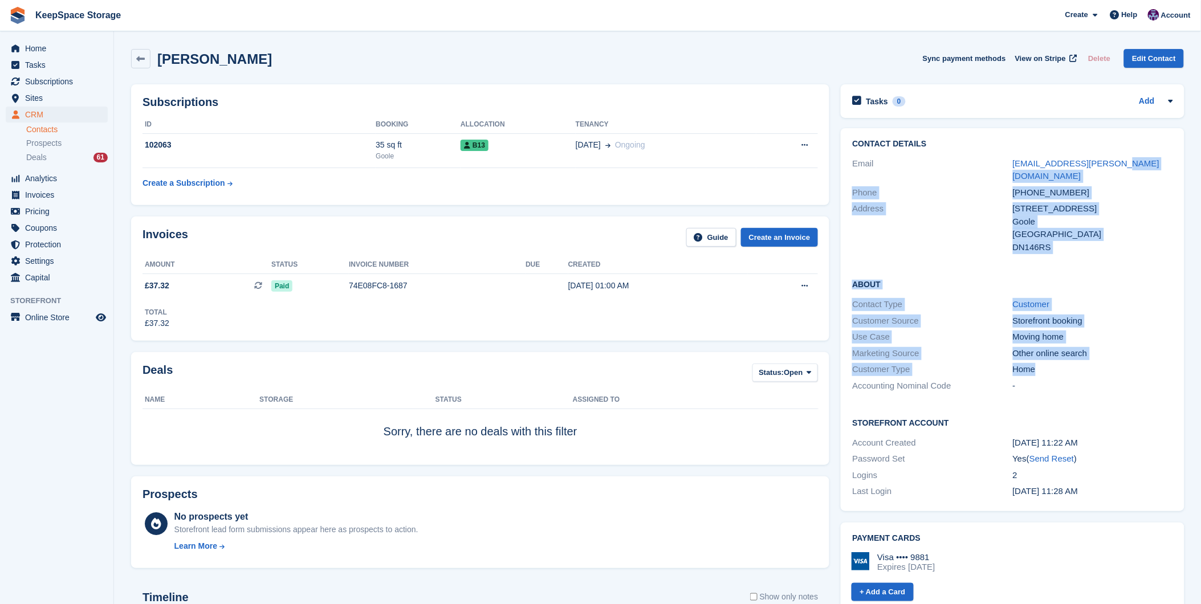
drag, startPoint x: 1116, startPoint y: 165, endPoint x: 2391, endPoint y: 336, distance: 1286.7
click at [1201, 336] on html "KeepSpace Storage Create Subscription Invoice Contact Deal Discount Page Help C…" at bounding box center [600, 302] width 1201 height 604
click at [133, 58] on link at bounding box center [140, 58] width 19 height 19
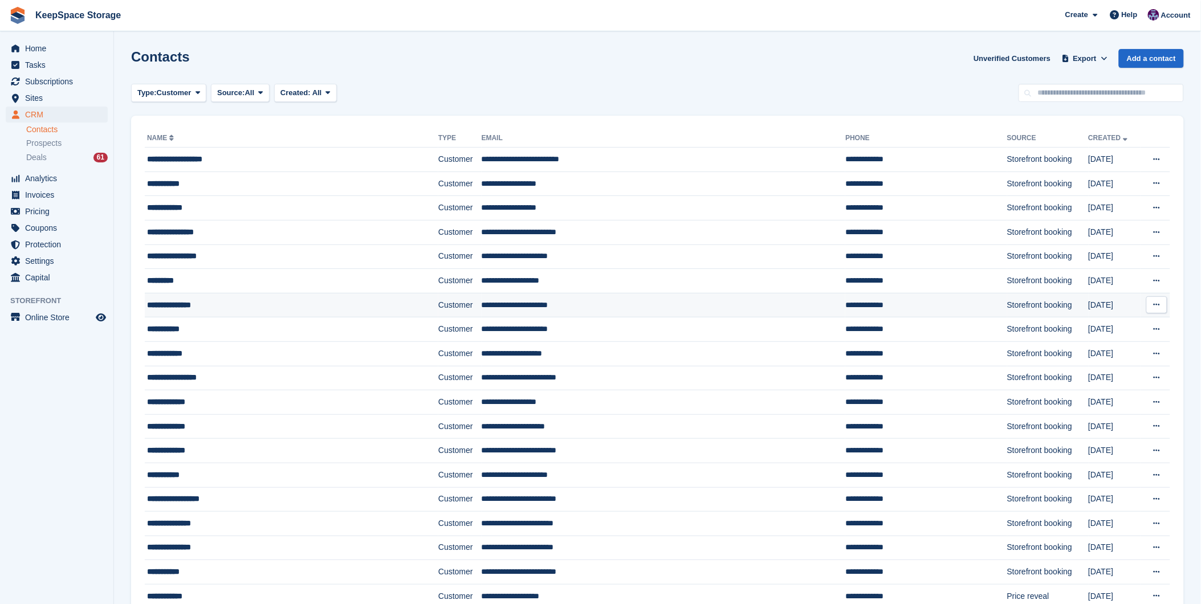
click at [536, 309] on td "**********" at bounding box center [664, 305] width 364 height 25
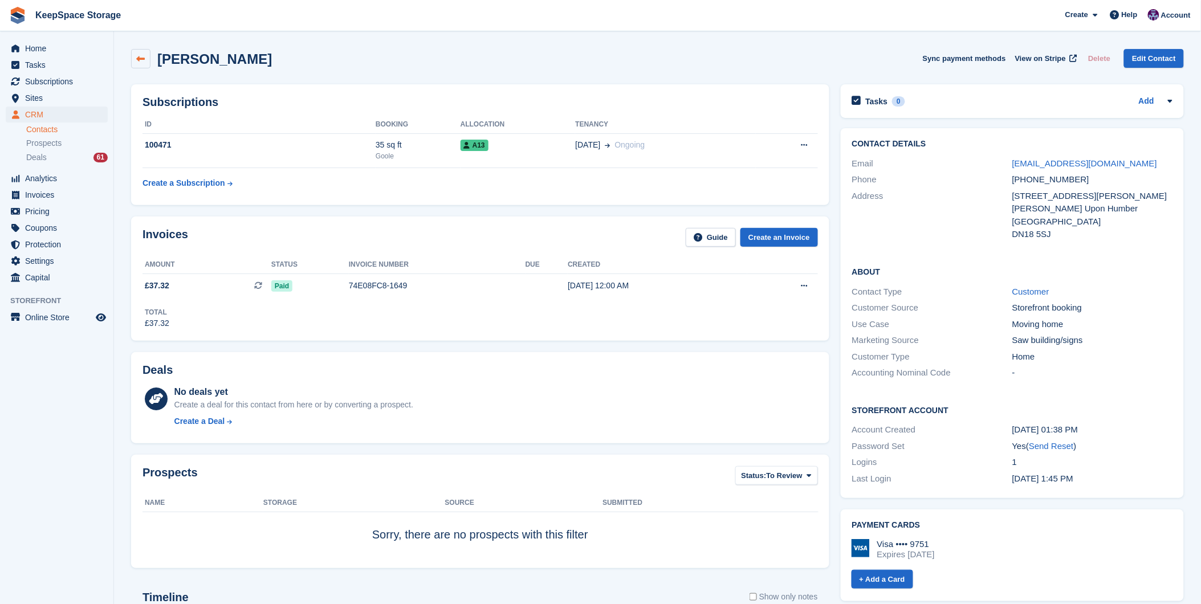
click at [144, 60] on icon at bounding box center [141, 59] width 9 height 9
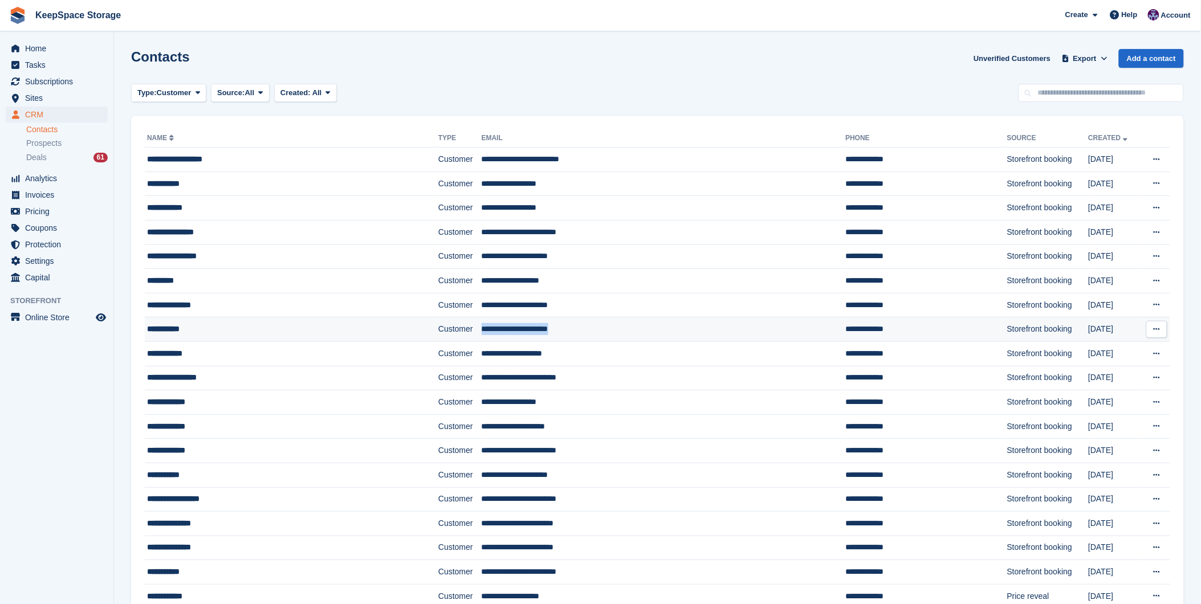
copy tr "**********"
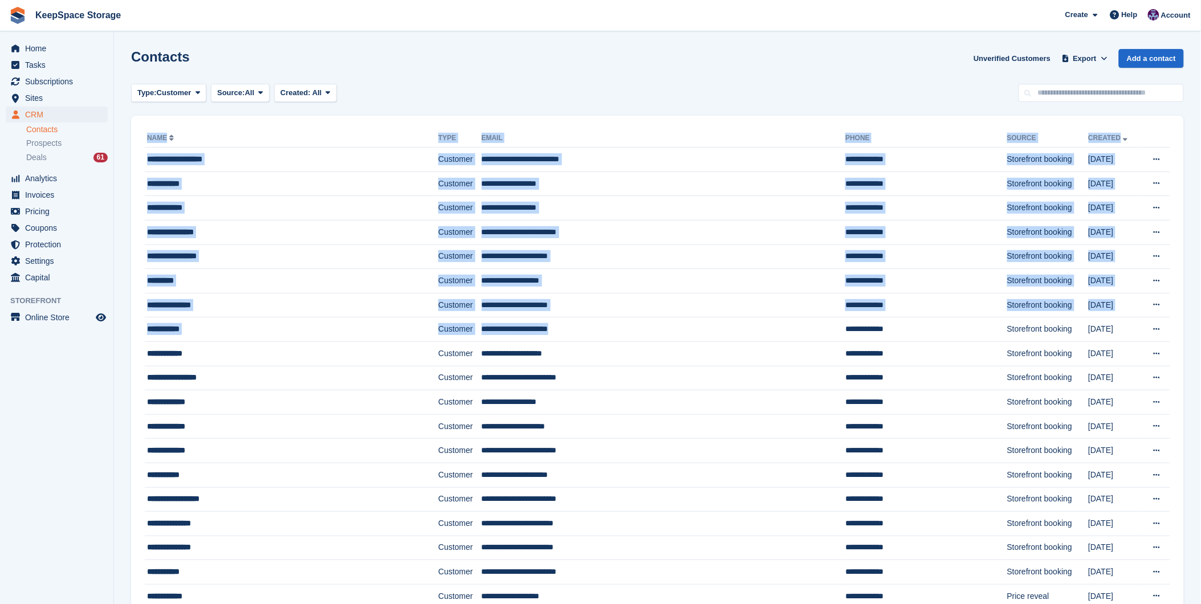
drag, startPoint x: 558, startPoint y: 330, endPoint x: 2005, endPoint y: 328, distance: 1447.5
click at [1201, 328] on html "KeepSpace Storage Create Subscription Invoice Contact Deal Discount Page Help C…" at bounding box center [600, 302] width 1201 height 604
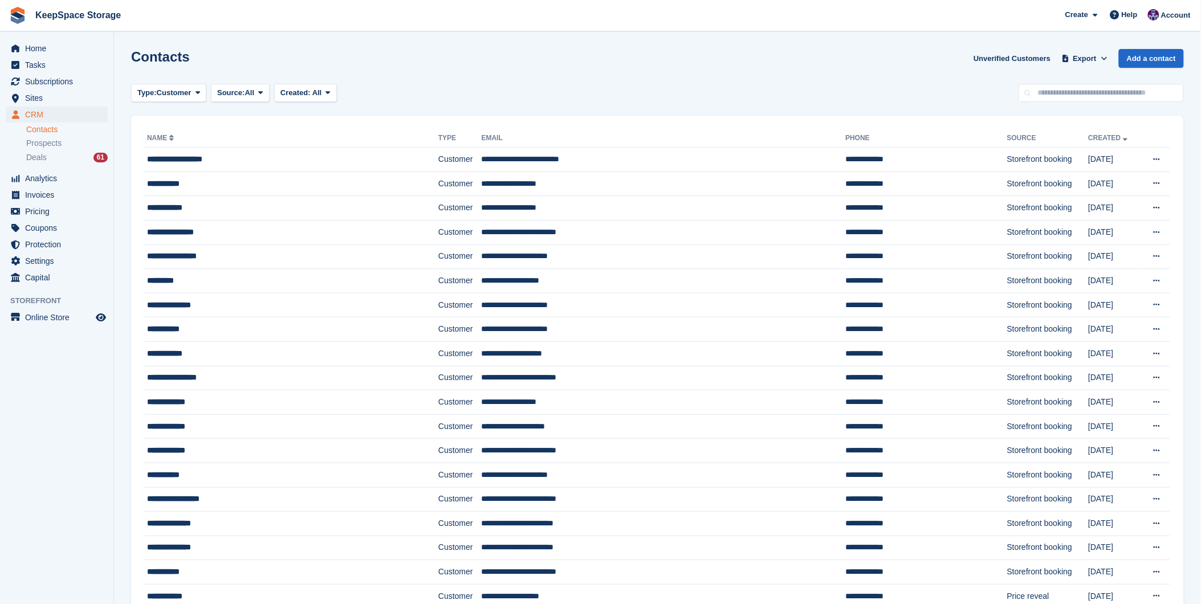
click at [652, 67] on div "Contacts Unverified Customers Export Export Contacts Export a CSV of all Contac…" at bounding box center [657, 65] width 1053 height 32
copy td "**********"
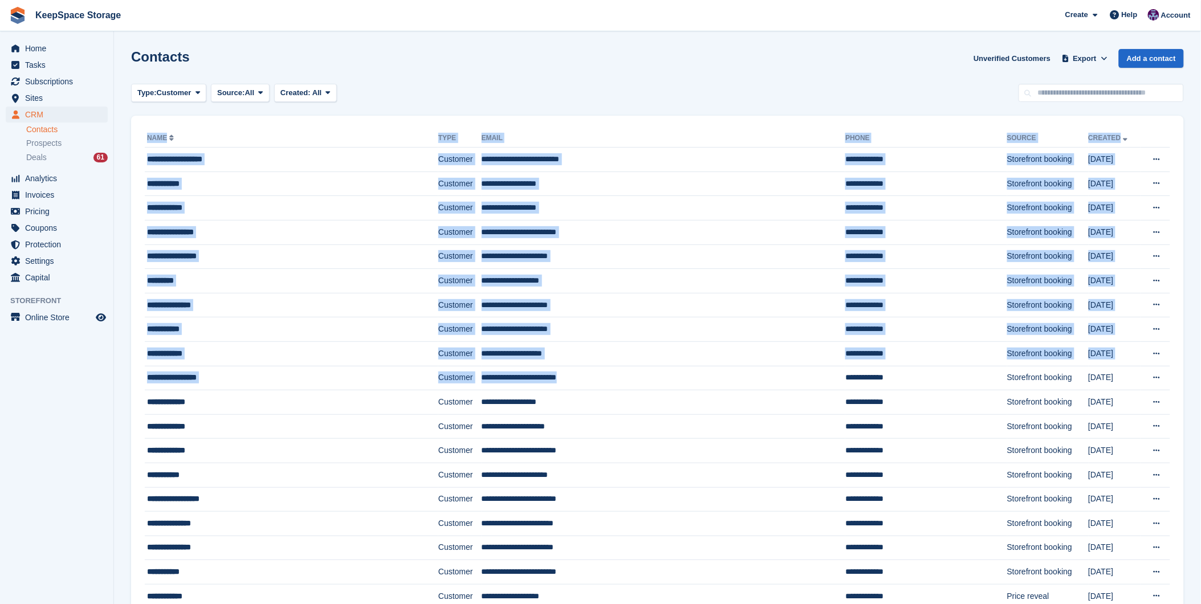
drag, startPoint x: 584, startPoint y: 369, endPoint x: 2121, endPoint y: 192, distance: 1547.8
click at [1201, 192] on html "KeepSpace Storage Create Subscription Invoice Contact Deal Discount Page Help C…" at bounding box center [600, 302] width 1201 height 604
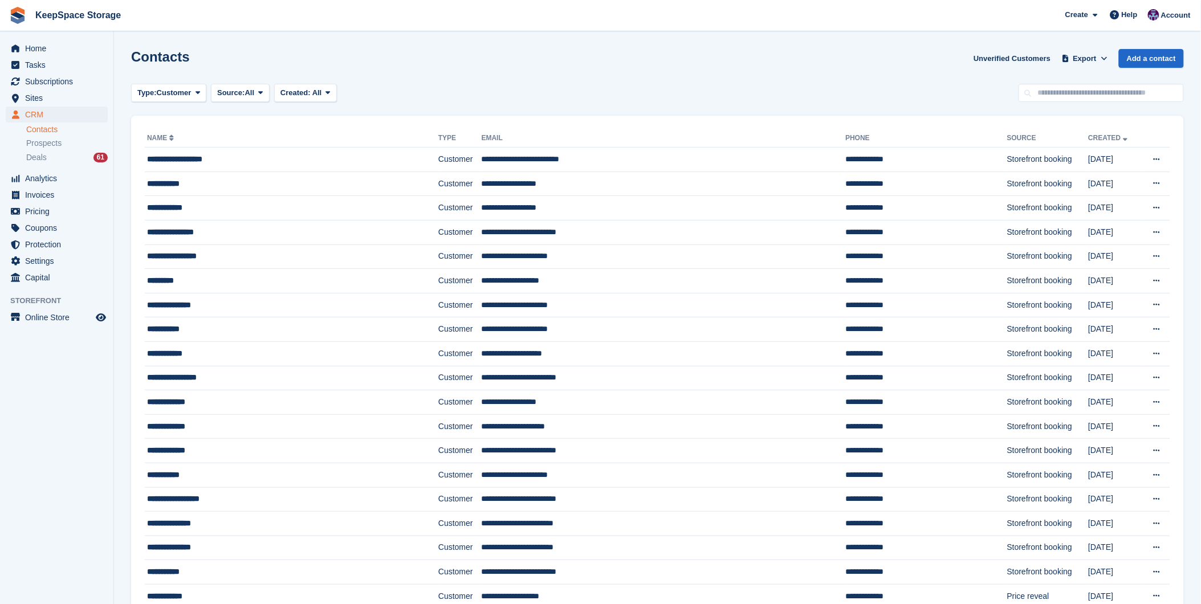
click at [747, 68] on div "Contacts Unverified Customers Export Export Contacts Export a CSV of all Contac…" at bounding box center [657, 65] width 1053 height 32
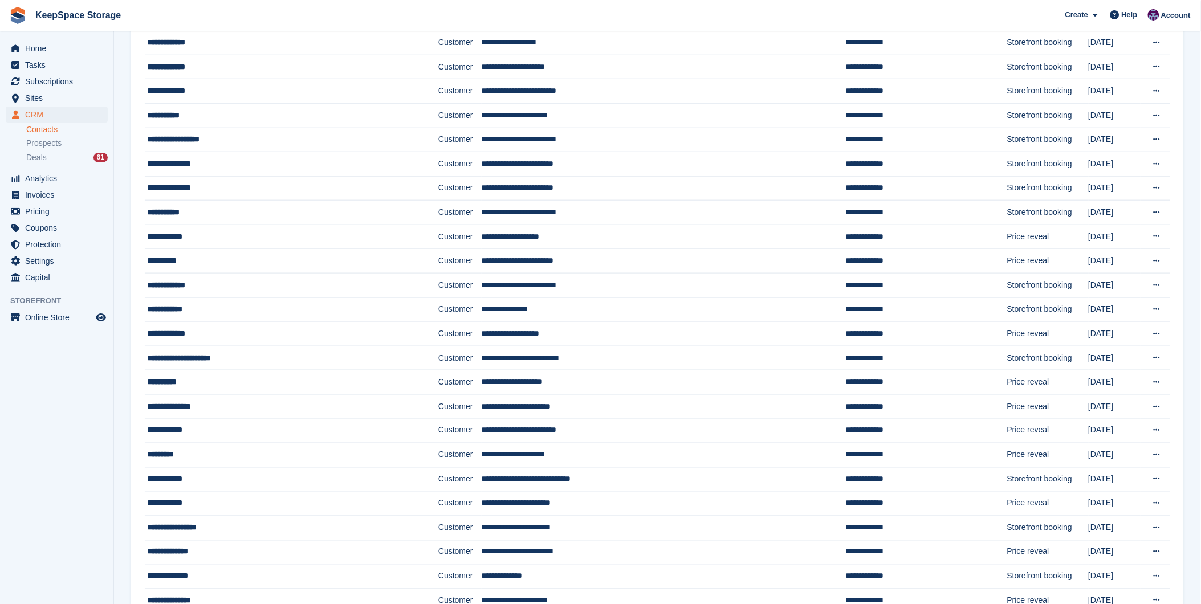
scroll to position [361, 0]
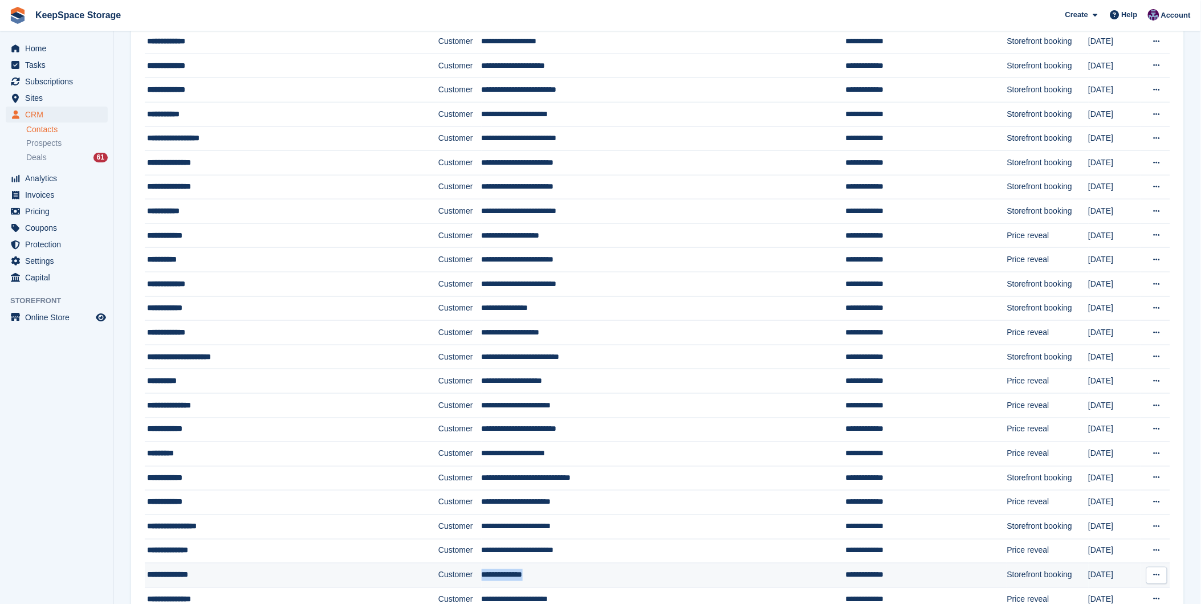
copy tr "**********"
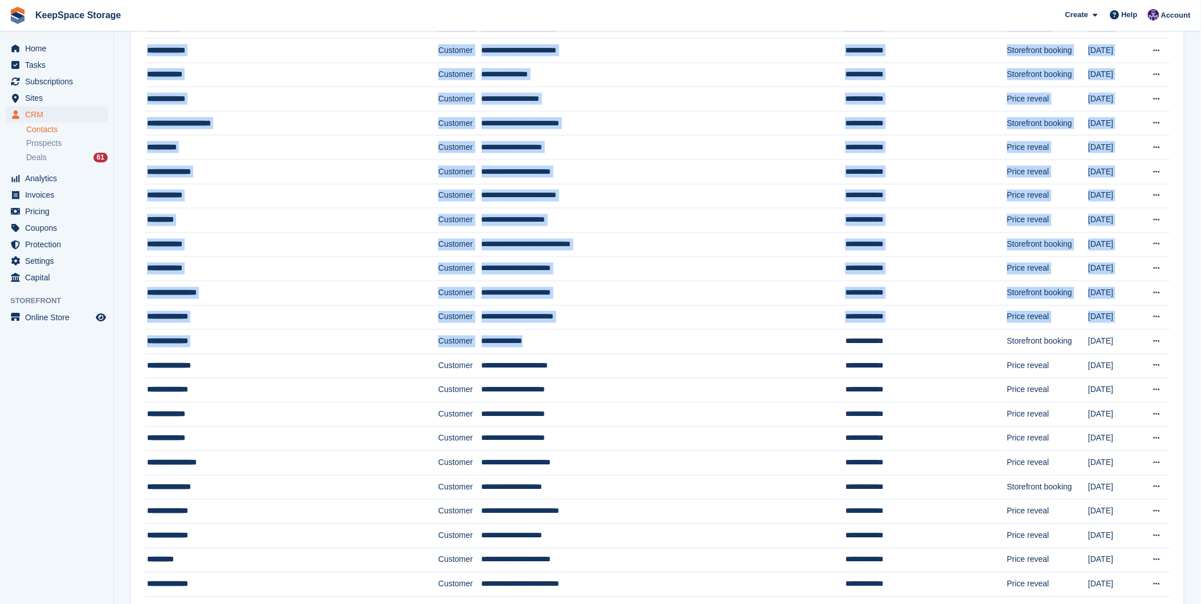
scroll to position [816, 0]
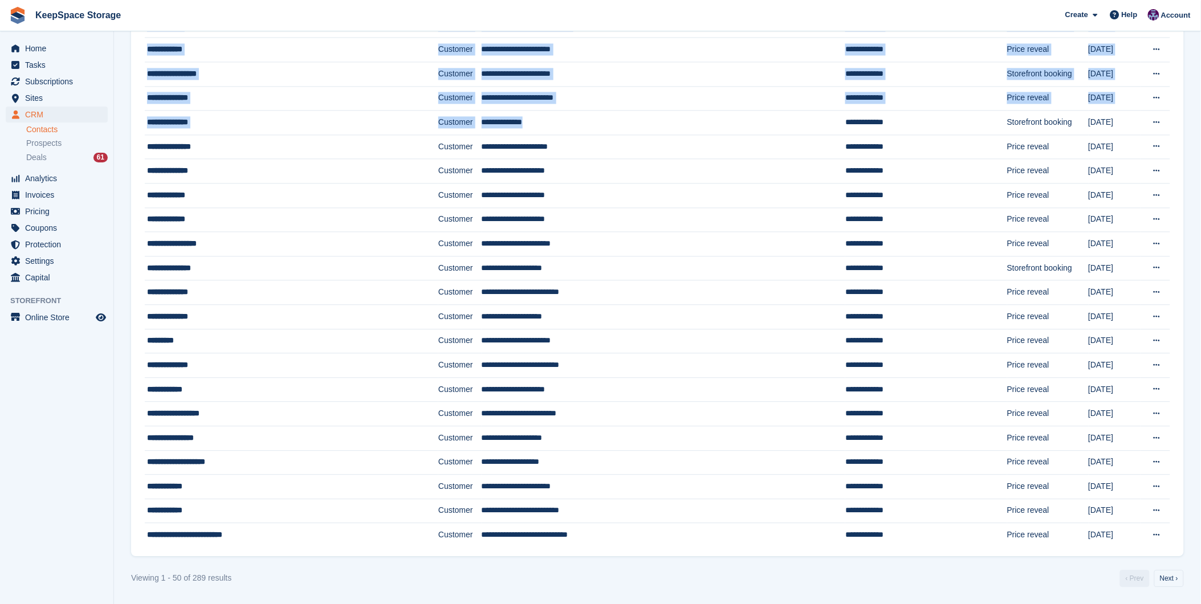
drag, startPoint x: 533, startPoint y: 582, endPoint x: 2218, endPoint y: 506, distance: 1686.9
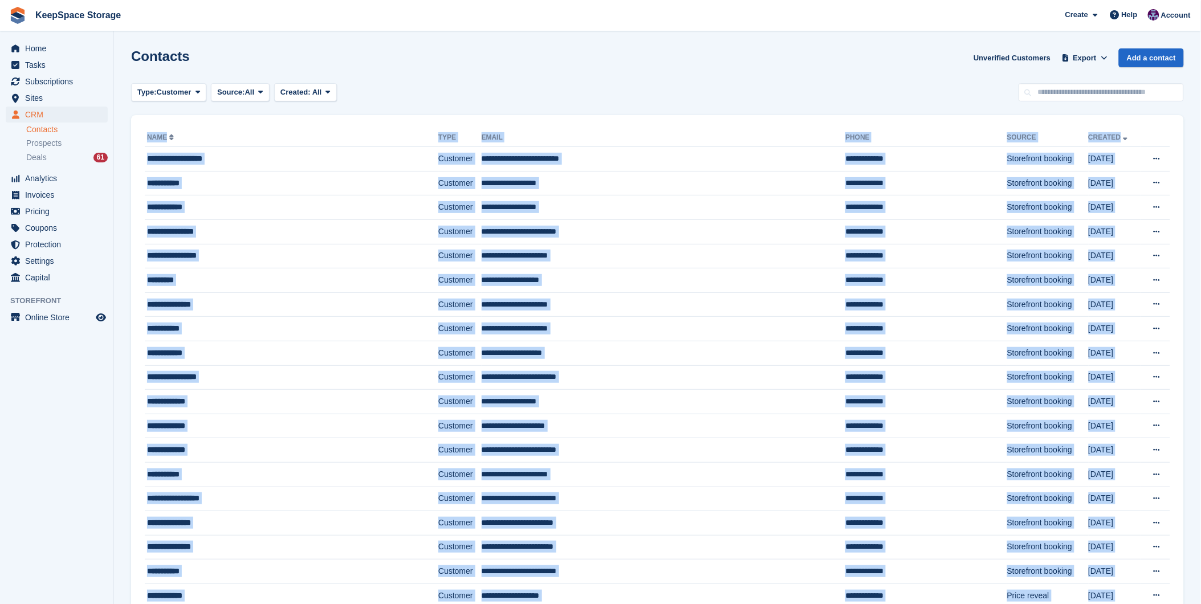
scroll to position [0, 0]
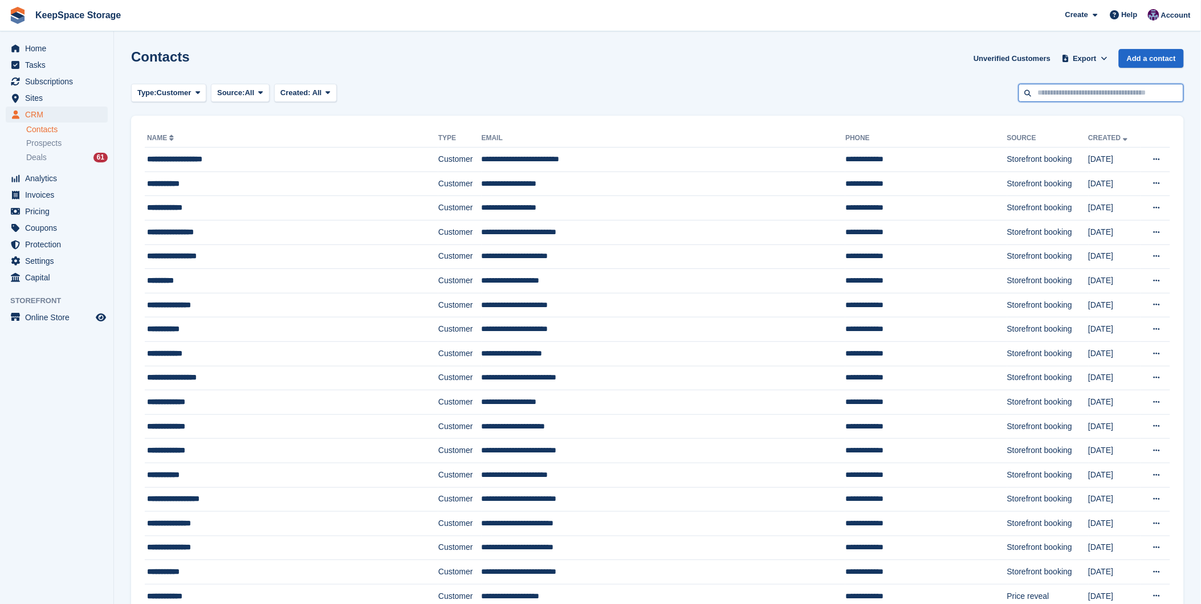
click at [1136, 93] on input "text" at bounding box center [1101, 93] width 165 height 19
type input "****"
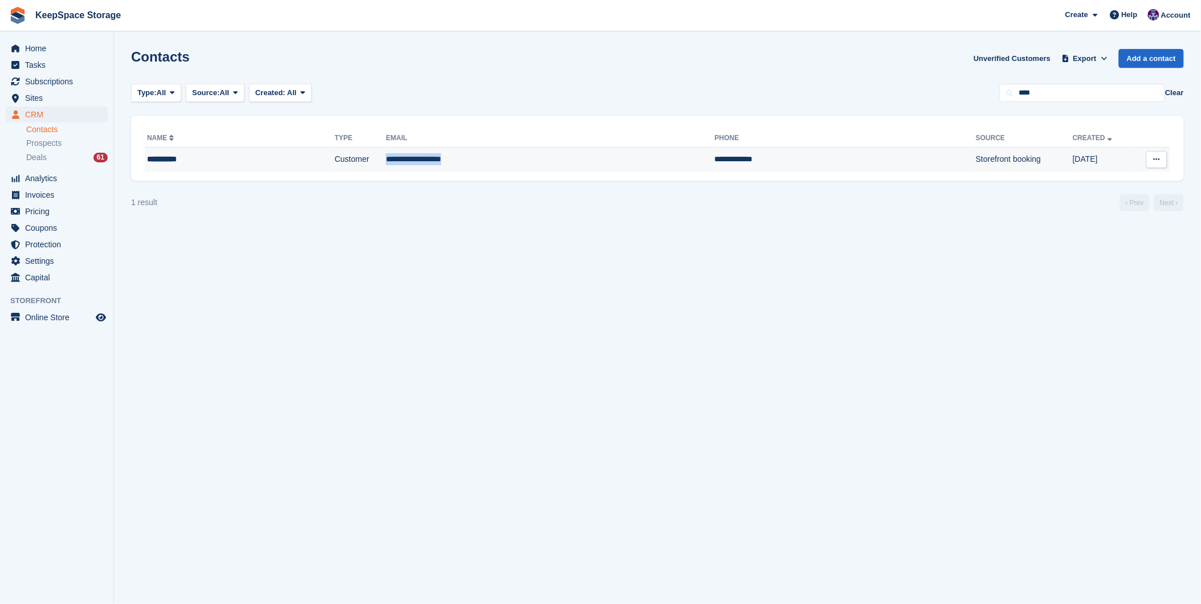
copy td "**********"
drag, startPoint x: 458, startPoint y: 161, endPoint x: 378, endPoint y: 160, distance: 80.4
click at [386, 160] on td "**********" at bounding box center [550, 160] width 329 height 24
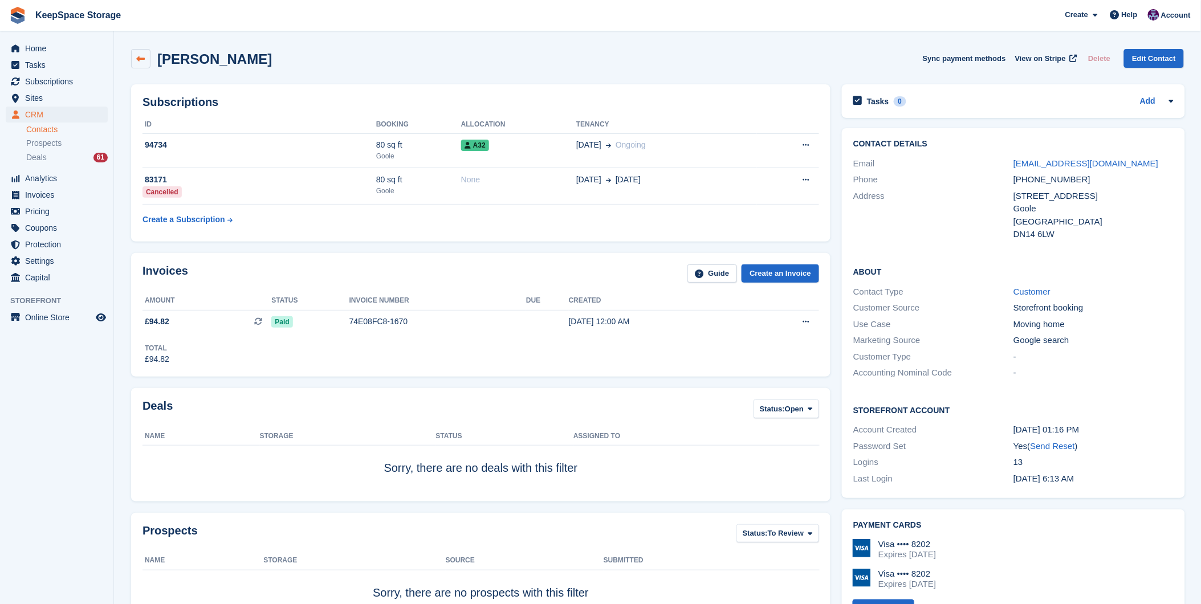
click at [143, 55] on icon at bounding box center [141, 59] width 9 height 9
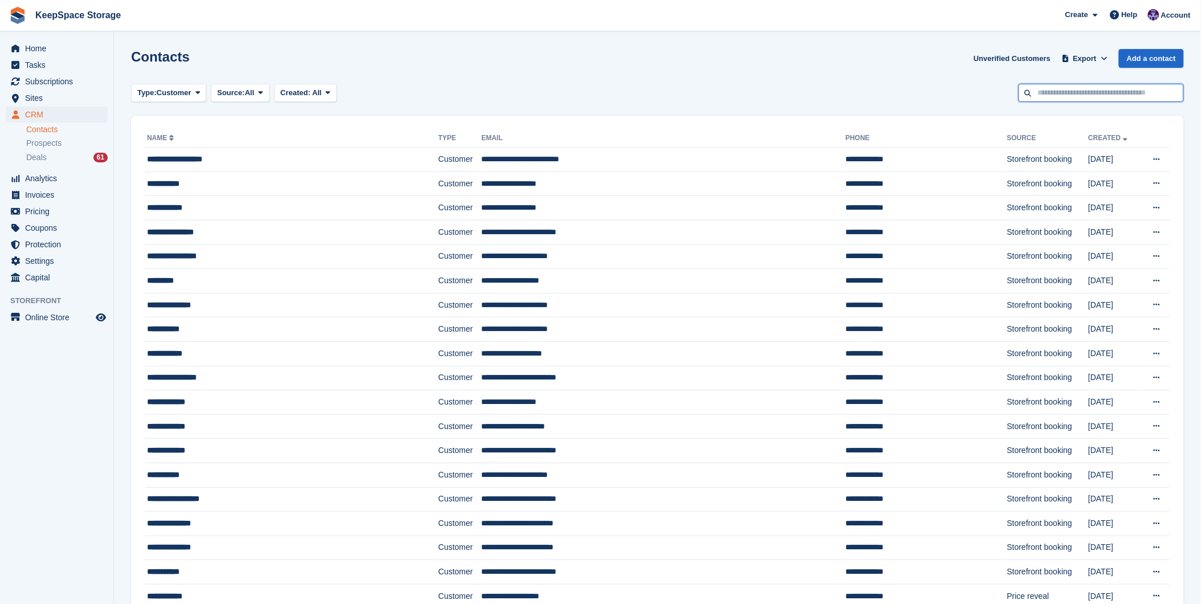
click at [1042, 90] on input "text" at bounding box center [1101, 93] width 165 height 19
type input "******"
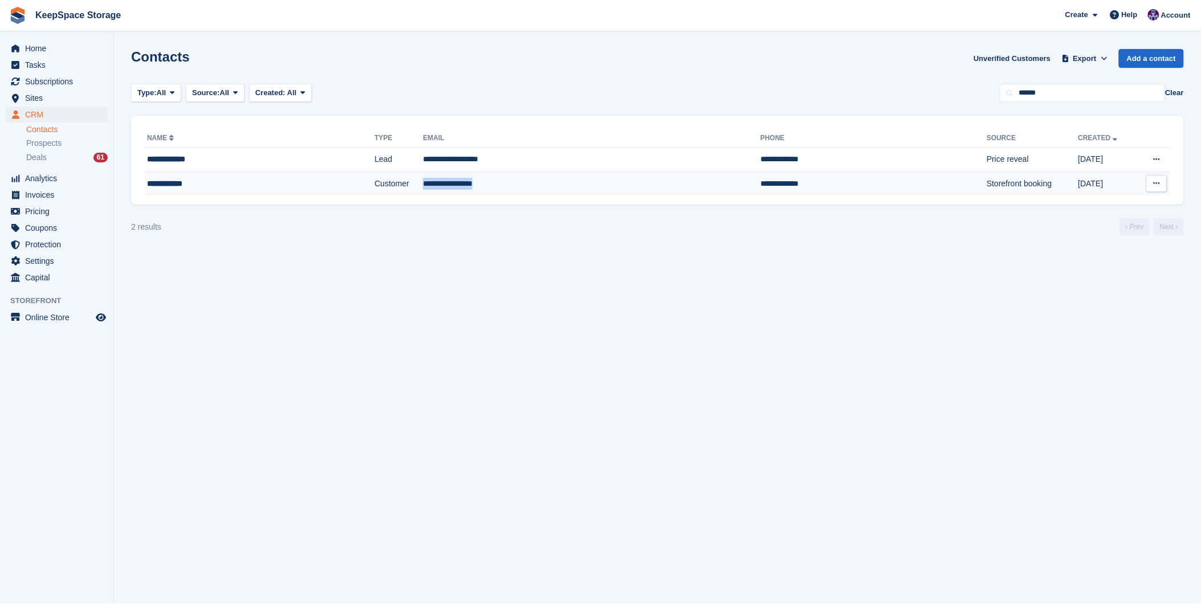
copy tr "**********"
drag, startPoint x: 483, startPoint y: 189, endPoint x: 883, endPoint y: 57, distance: 421.0
click at [883, 57] on section "Contacts Unverified Customers Export Export Contacts Export a CSV of all Contac…" at bounding box center [657, 302] width 1087 height 604
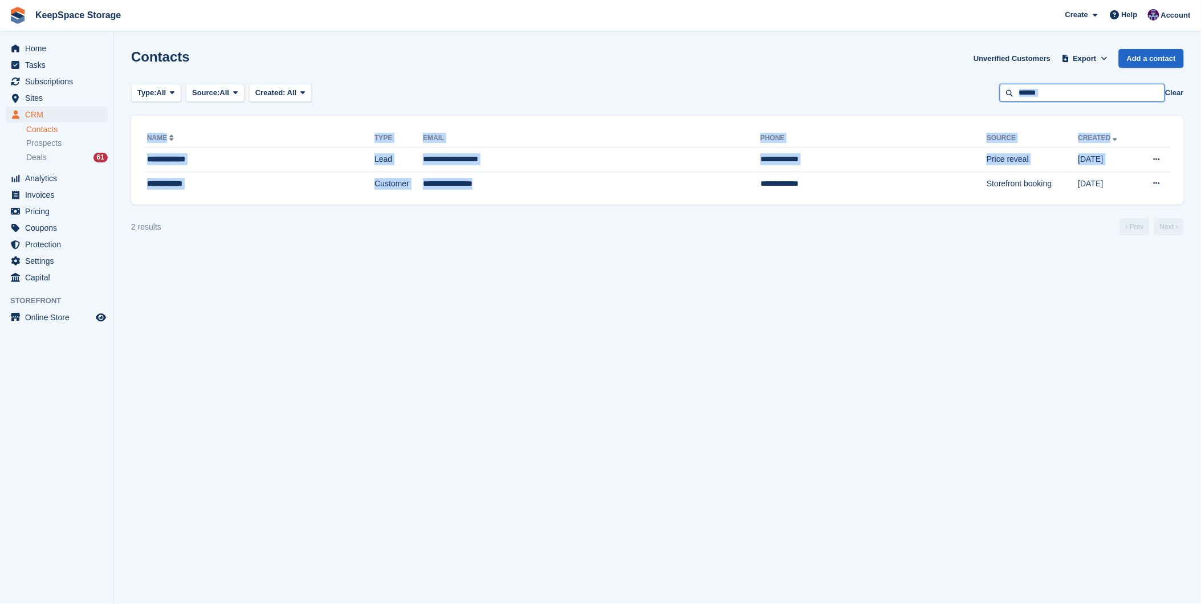
click at [1055, 93] on input "******" at bounding box center [1082, 93] width 165 height 19
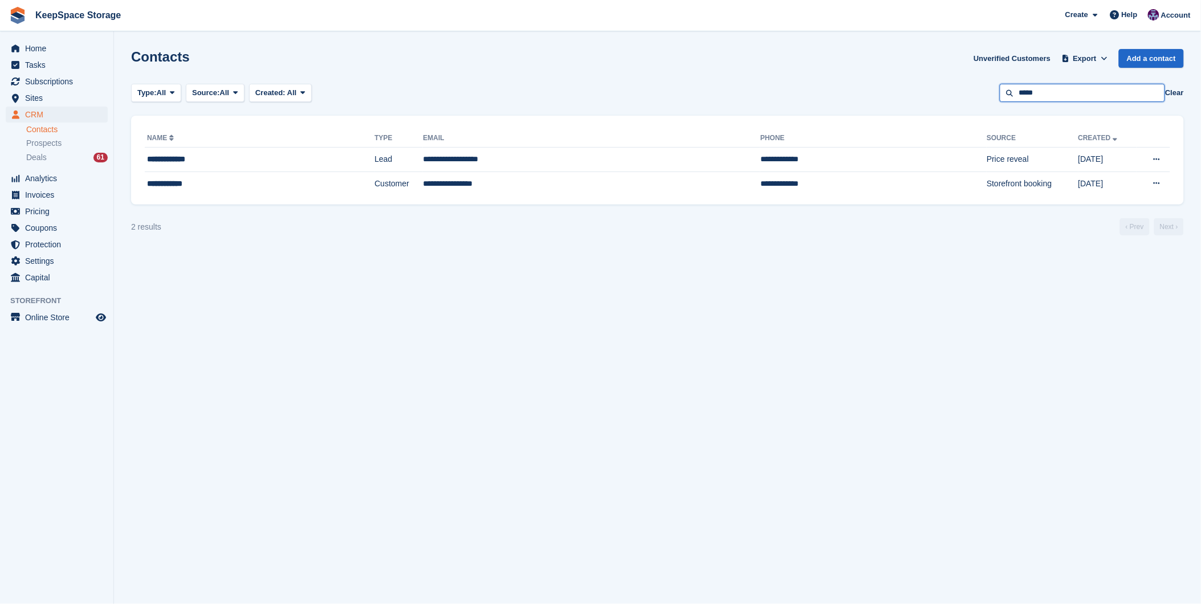
click at [1055, 93] on input "*****" at bounding box center [1082, 93] width 165 height 19
type input "*"
type input "******"
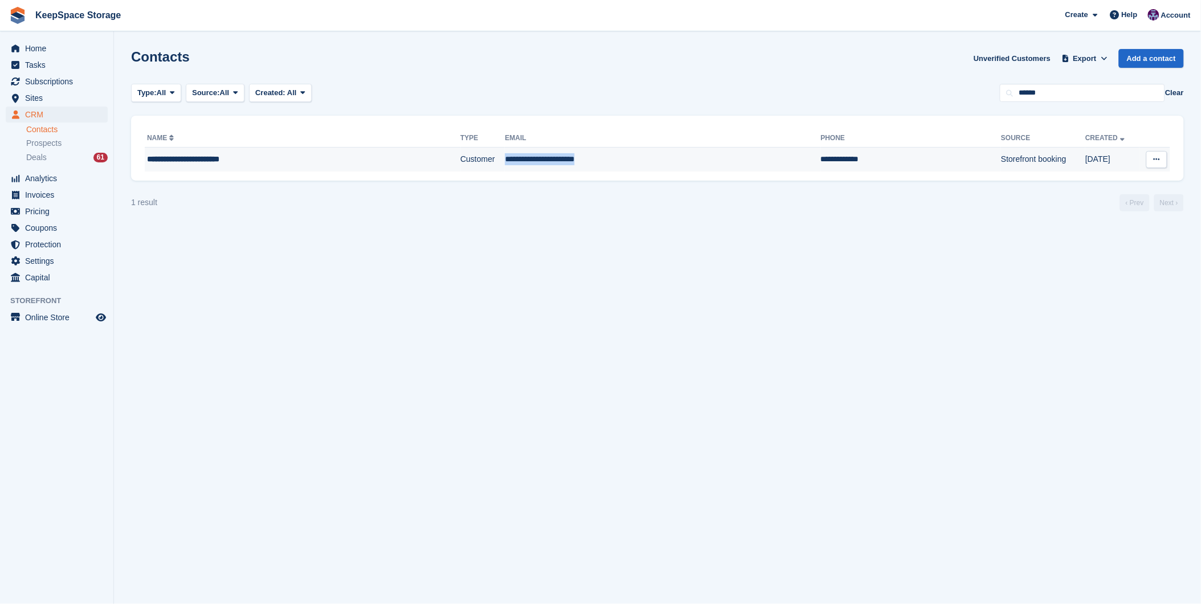
copy tr "**********"
drag, startPoint x: 597, startPoint y: 164, endPoint x: 469, endPoint y: 168, distance: 128.9
click at [469, 168] on tr "**********" at bounding box center [658, 160] width 1026 height 24
click at [65, 157] on div "Deals 61" at bounding box center [67, 157] width 82 height 11
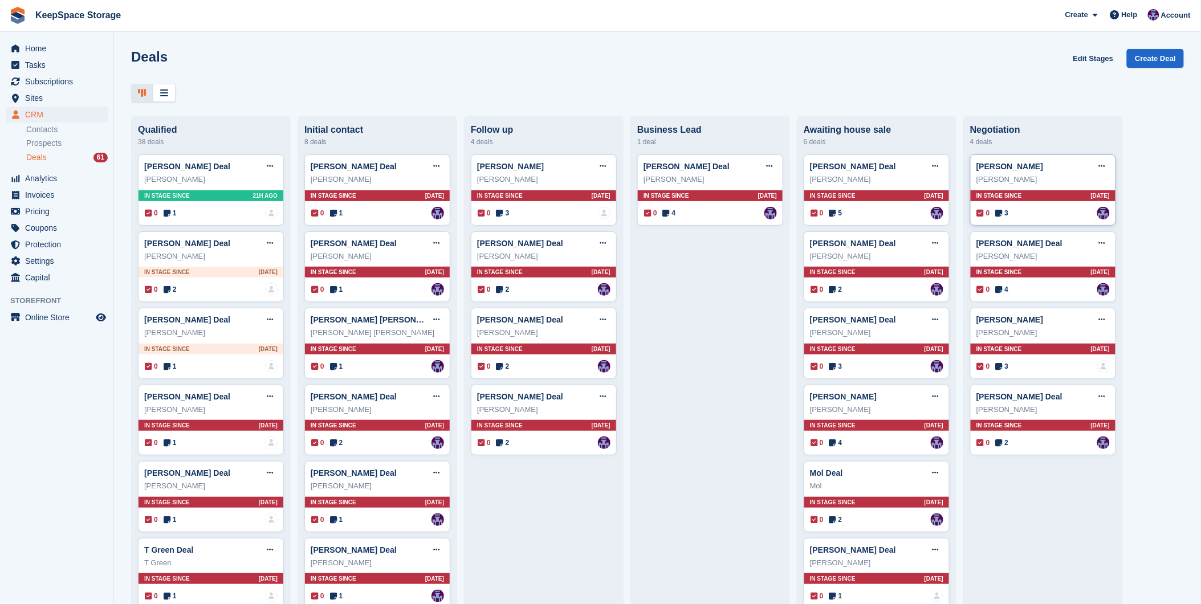
click at [1058, 173] on div "Nikki Deal Edit deal Mark as won Mark as lost Delete deal" at bounding box center [1043, 166] width 133 height 17
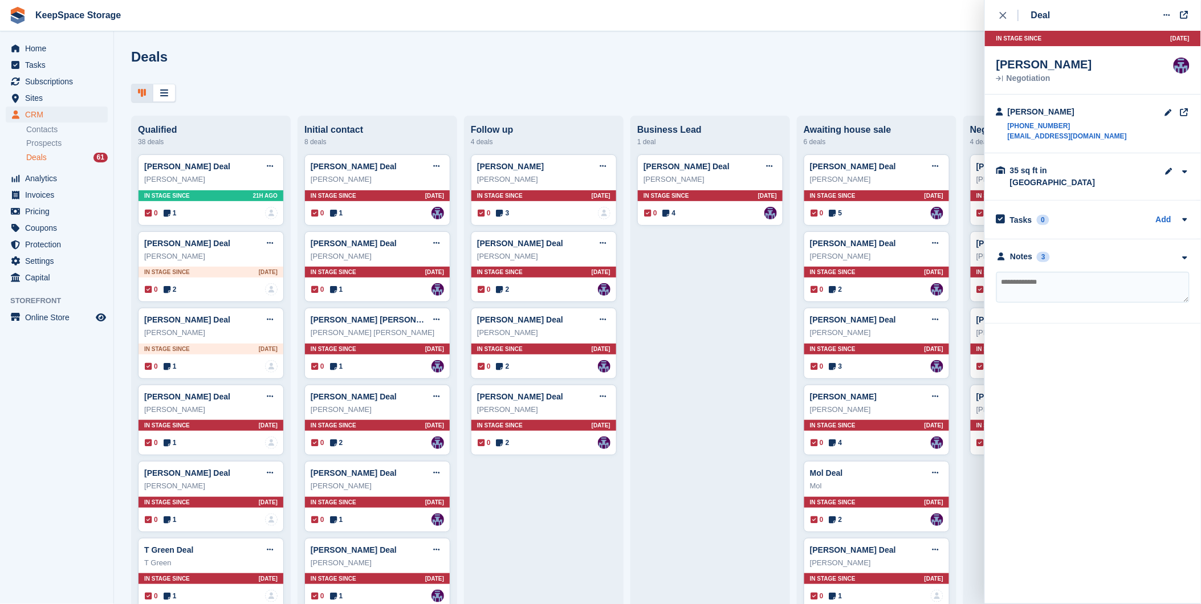
click at [940, 82] on div "Deals Edit Stages Create Deal" at bounding box center [657, 75] width 1087 height 53
click at [1003, 18] on icon "close" at bounding box center [1003, 15] width 7 height 7
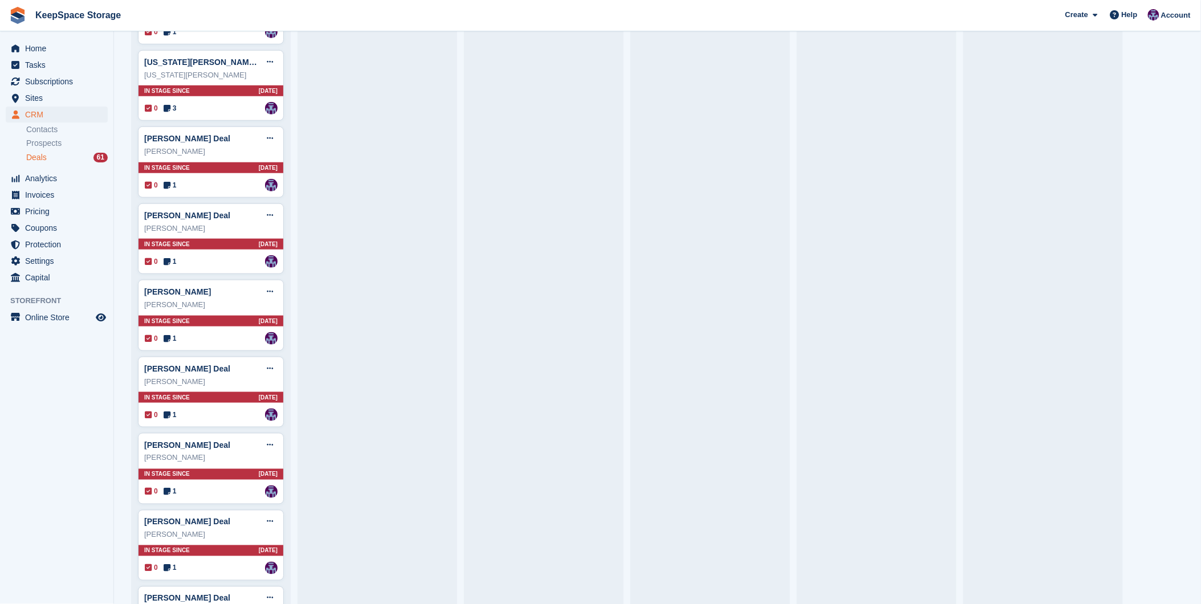
scroll to position [1872, 0]
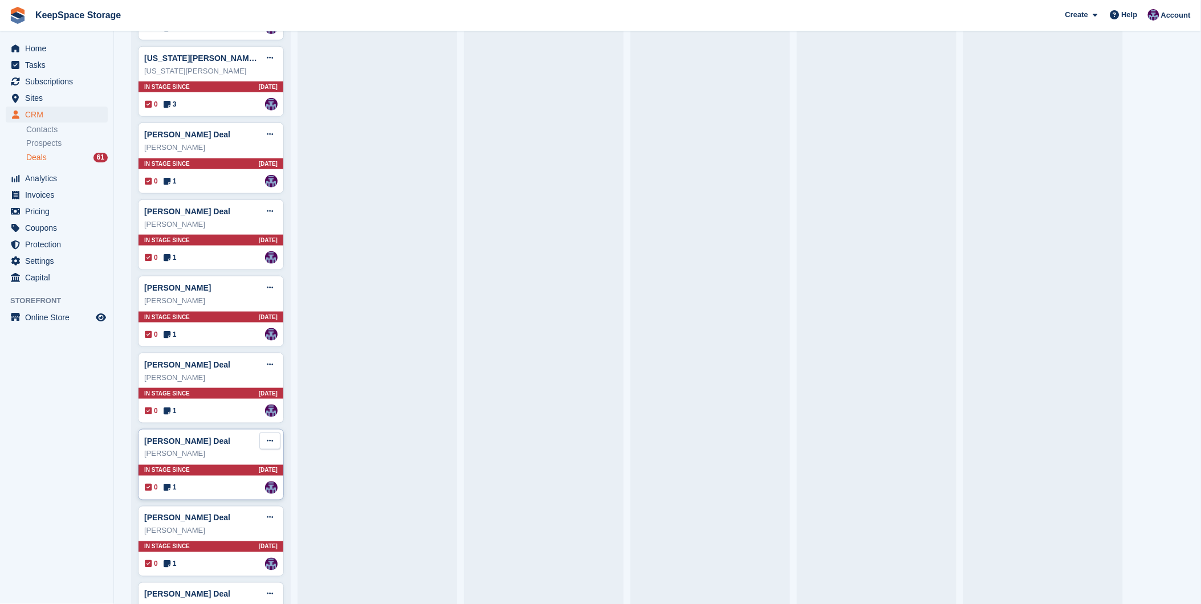
click at [267, 445] on icon at bounding box center [270, 440] width 6 height 7
click at [217, 495] on p "Mark as won" at bounding box center [225, 488] width 99 height 15
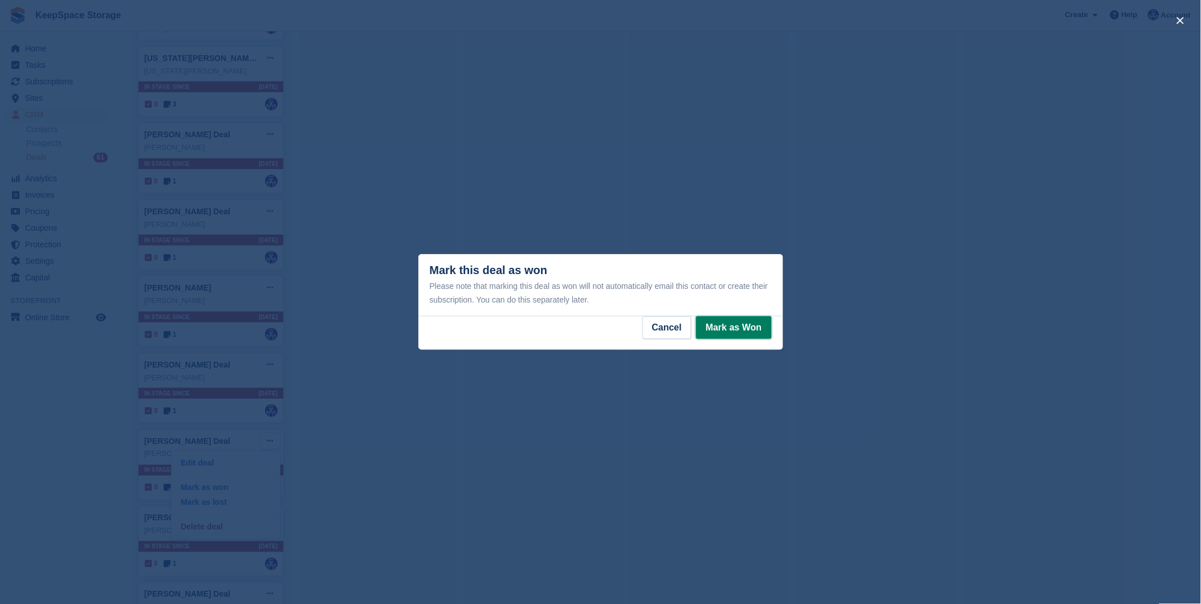
click at [738, 333] on button "Mark as Won" at bounding box center [733, 327] width 75 height 23
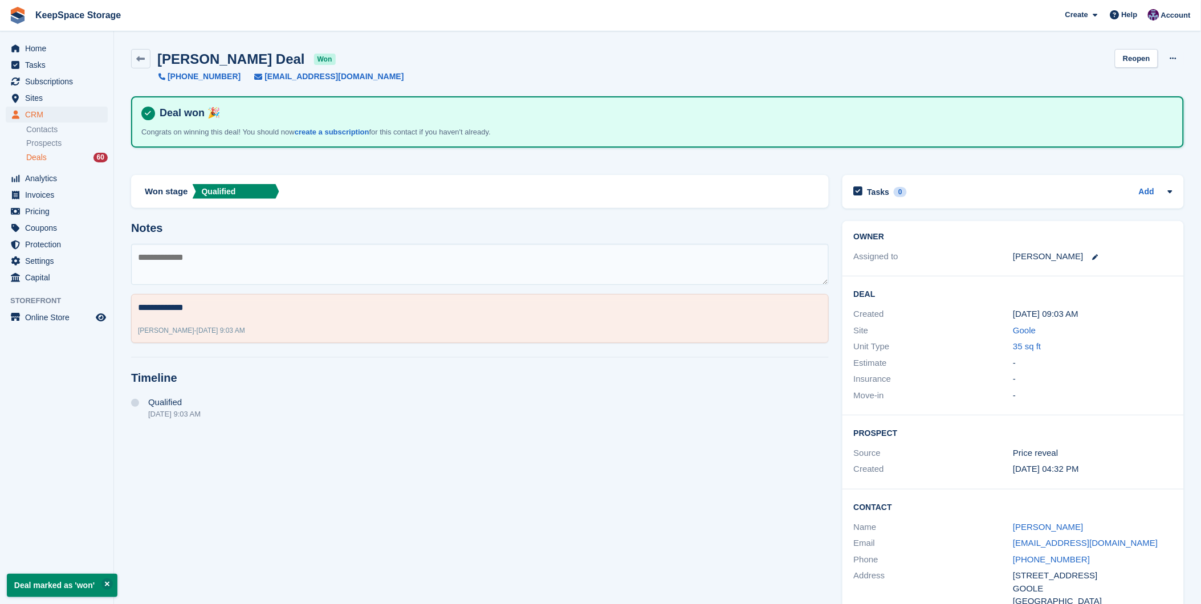
click at [32, 161] on span "Deals" at bounding box center [36, 157] width 21 height 11
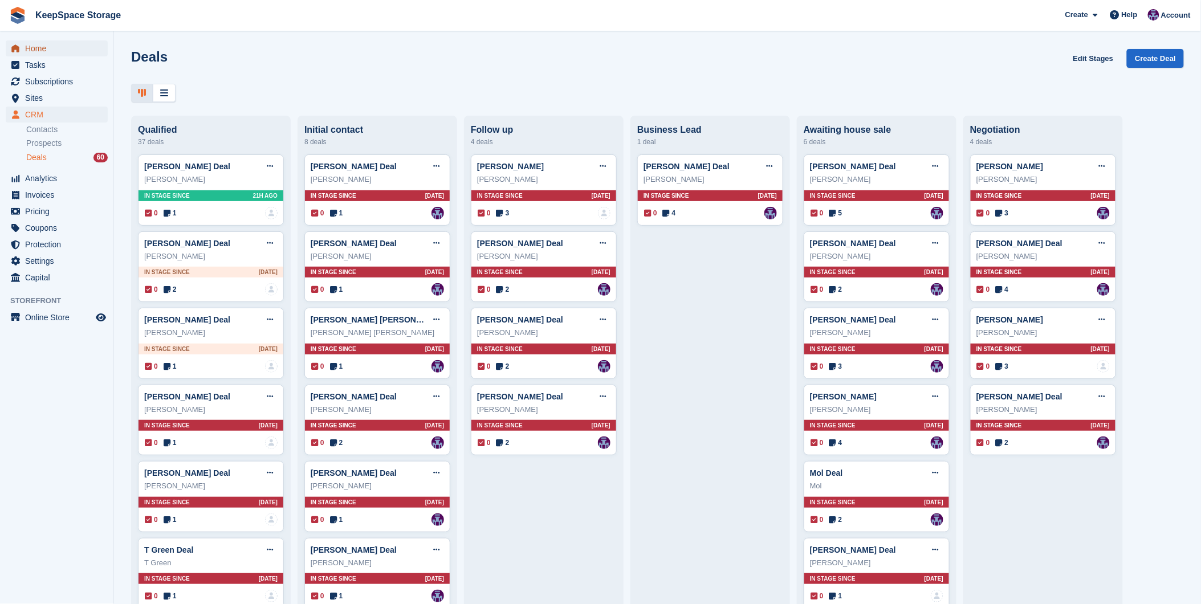
click at [35, 49] on span "Home" at bounding box center [59, 48] width 68 height 16
